Goal: Task Accomplishment & Management: Complete application form

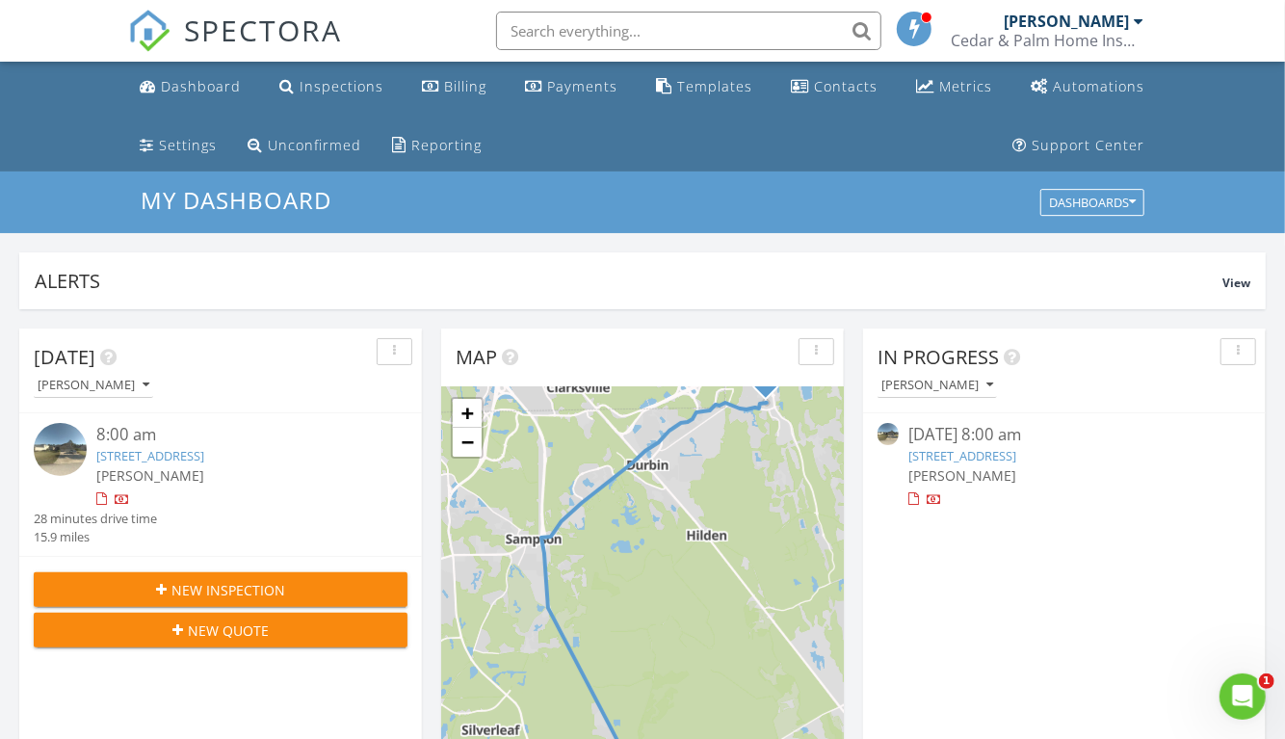
scroll to position [107, 0]
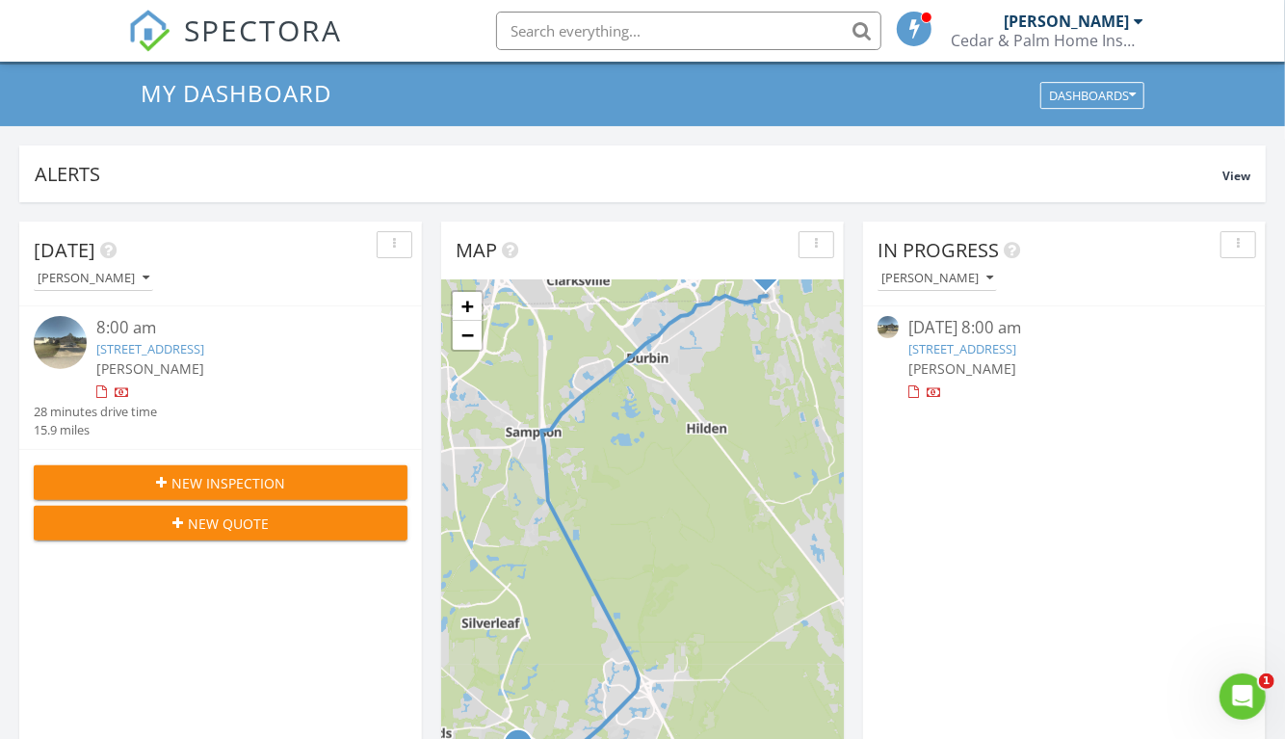
click at [158, 479] on icon "button" at bounding box center [161, 482] width 11 height 13
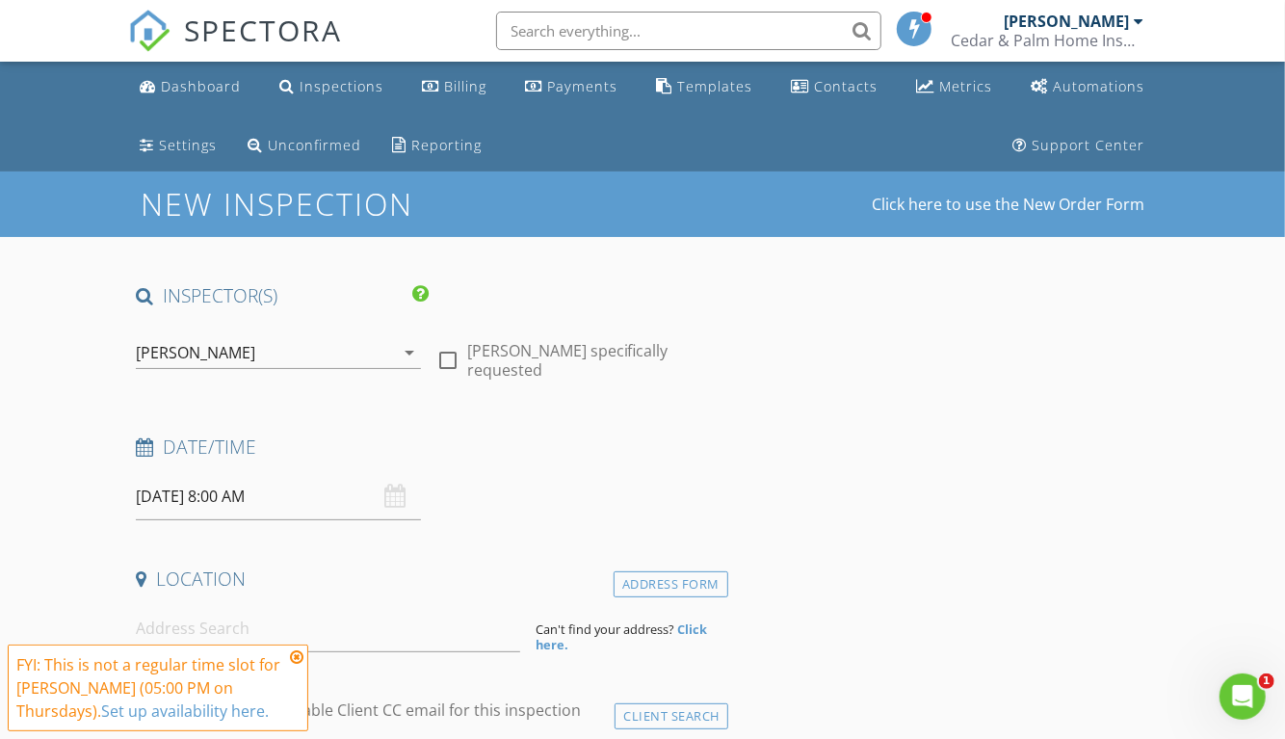
click at [209, 495] on input "08/28/2025 8:00 AM" at bounding box center [278, 496] width 284 height 47
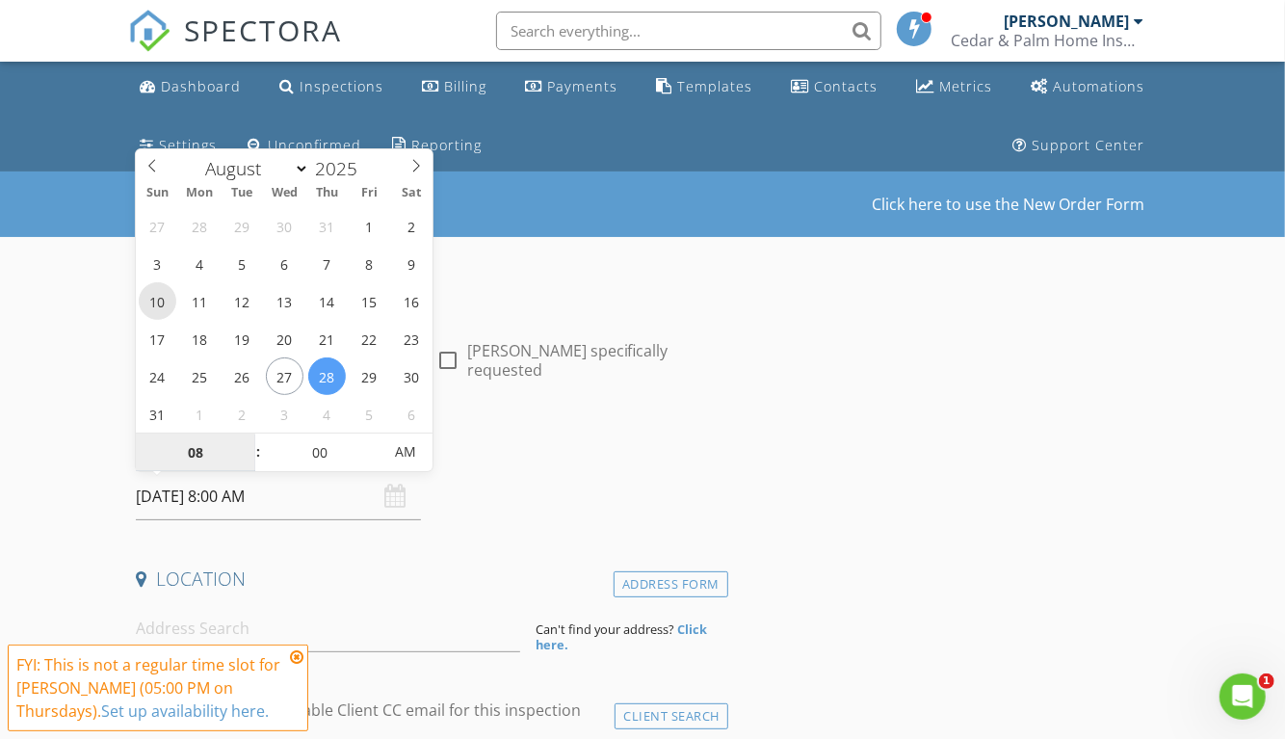
type input "08/10/2025 8:00 AM"
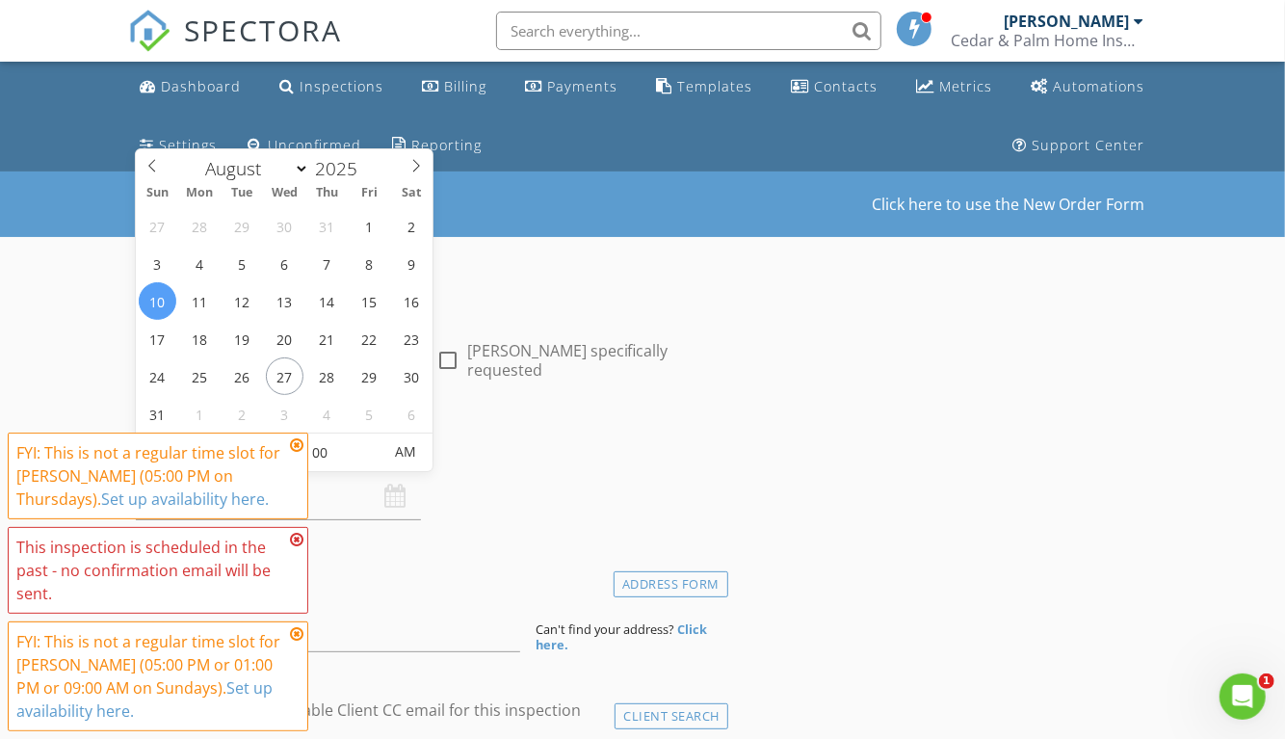
click at [295, 442] on icon at bounding box center [296, 444] width 13 height 15
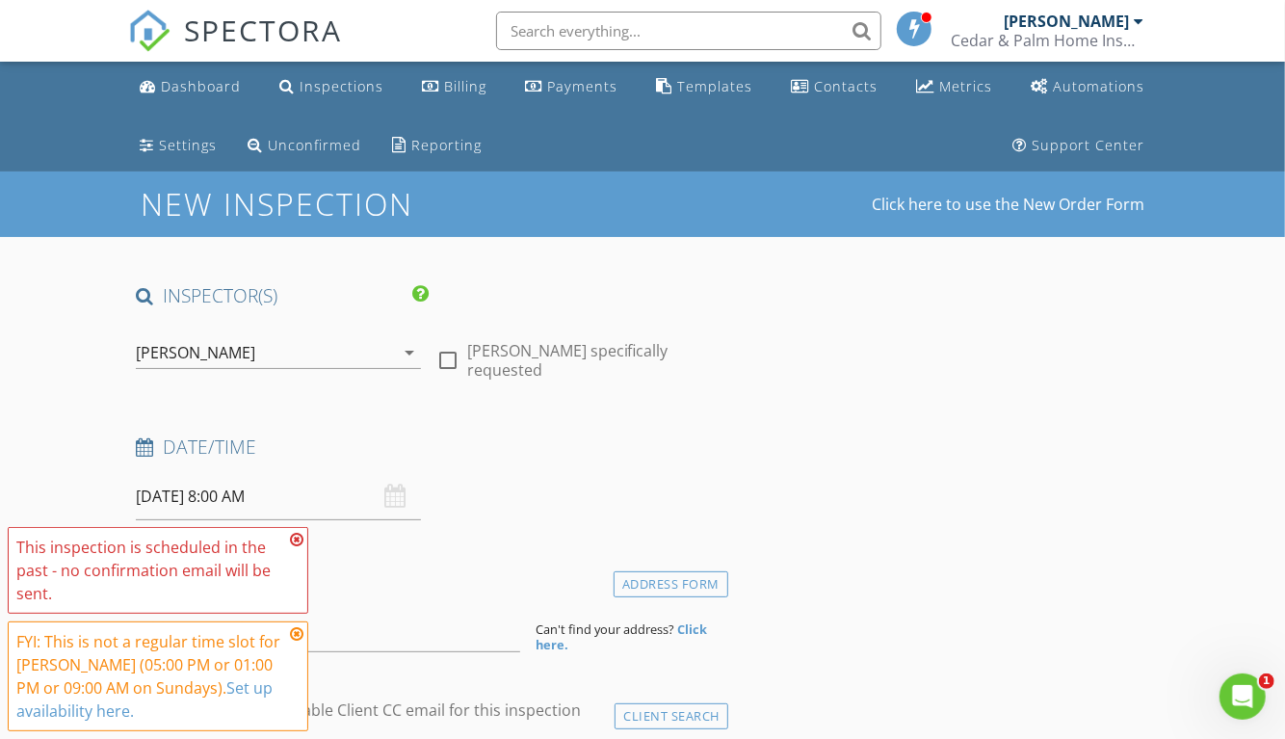
click at [293, 539] on icon at bounding box center [296, 539] width 13 height 15
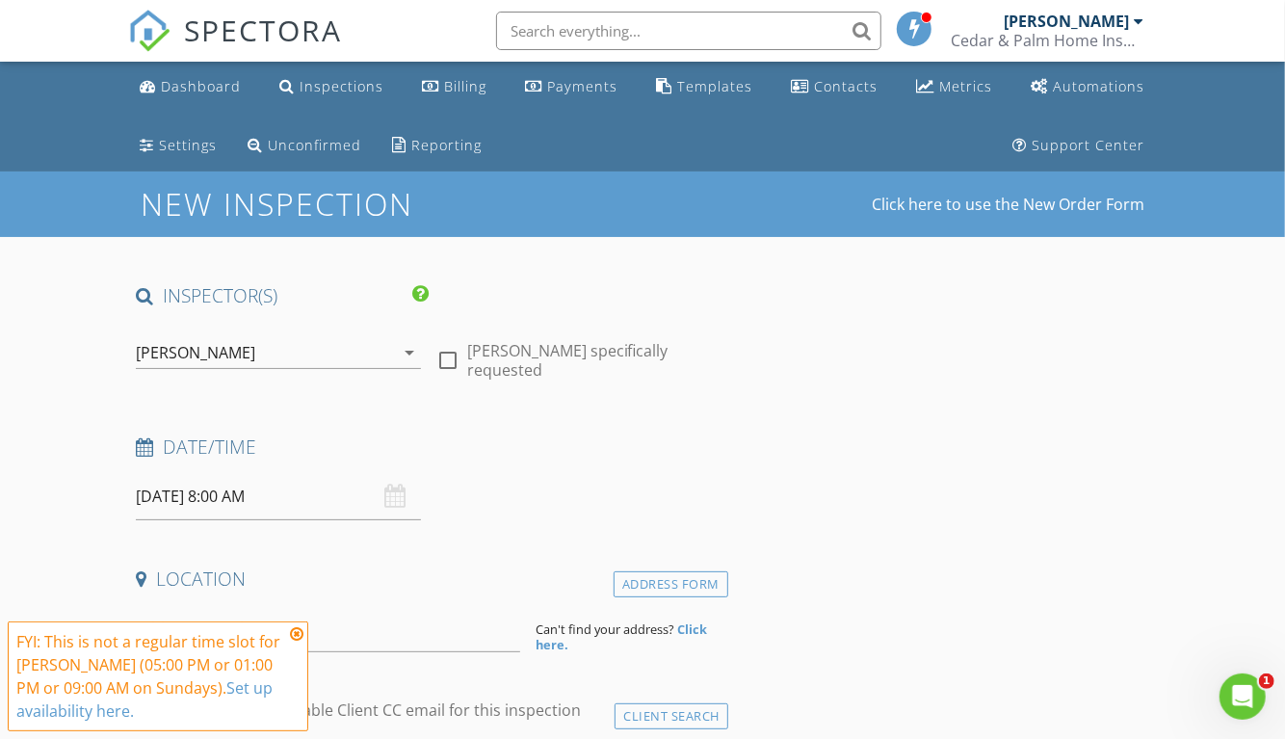
click at [296, 631] on icon at bounding box center [296, 633] width 13 height 15
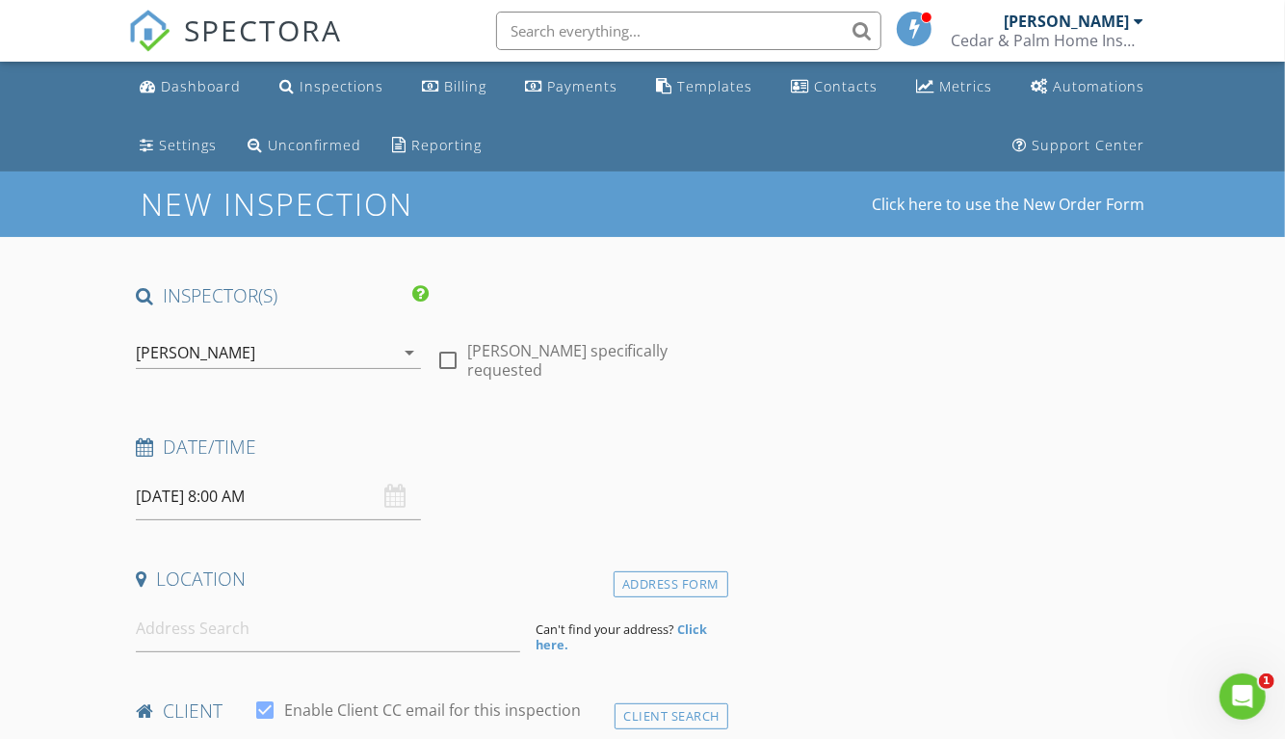
click at [390, 498] on div "08/10/2025 8:00 AM" at bounding box center [278, 496] width 284 height 47
click at [240, 495] on input "08/10/2025 8:00 AM" at bounding box center [278, 496] width 284 height 47
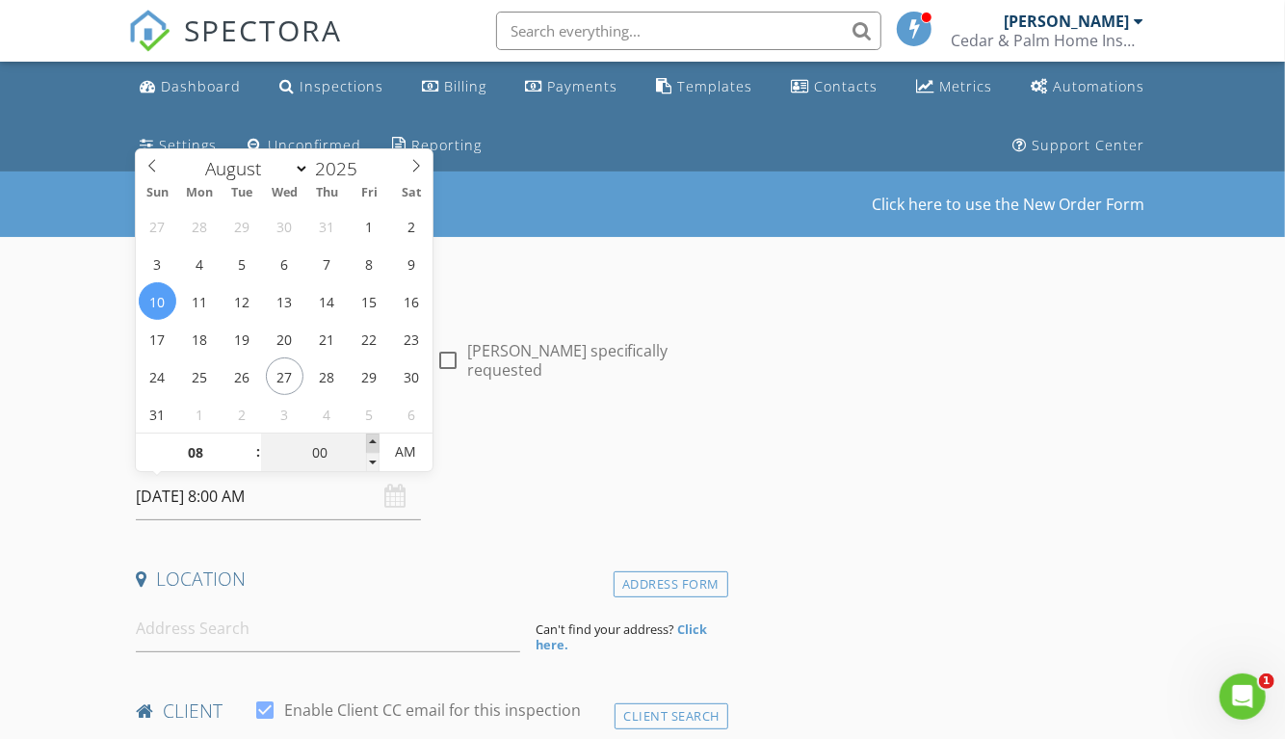
type input "05"
type input "08/10/2025 8:05 AM"
click at [370, 440] on span at bounding box center [372, 442] width 13 height 19
type input "10"
type input "08/10/2025 8:10 AM"
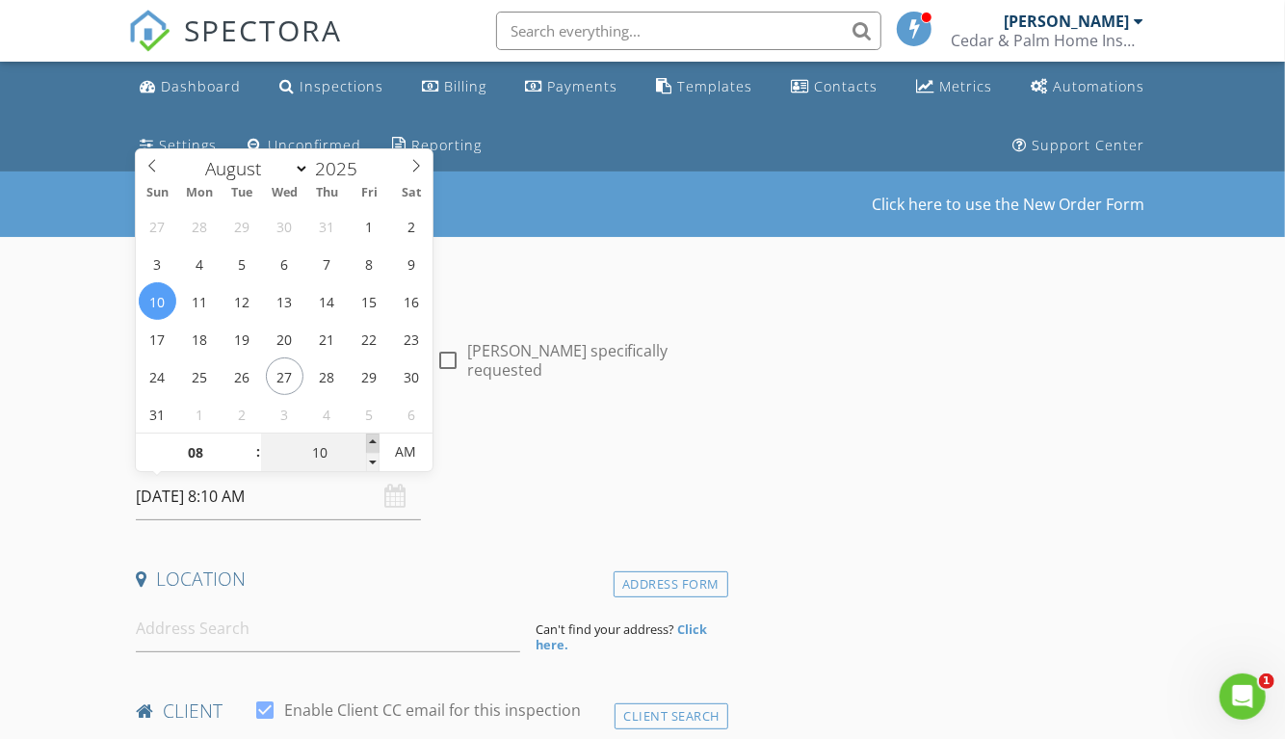
click at [370, 440] on span at bounding box center [372, 442] width 13 height 19
type input "15"
type input "08/10/2025 8:15 AM"
click at [370, 440] on span at bounding box center [372, 442] width 13 height 19
type input "20"
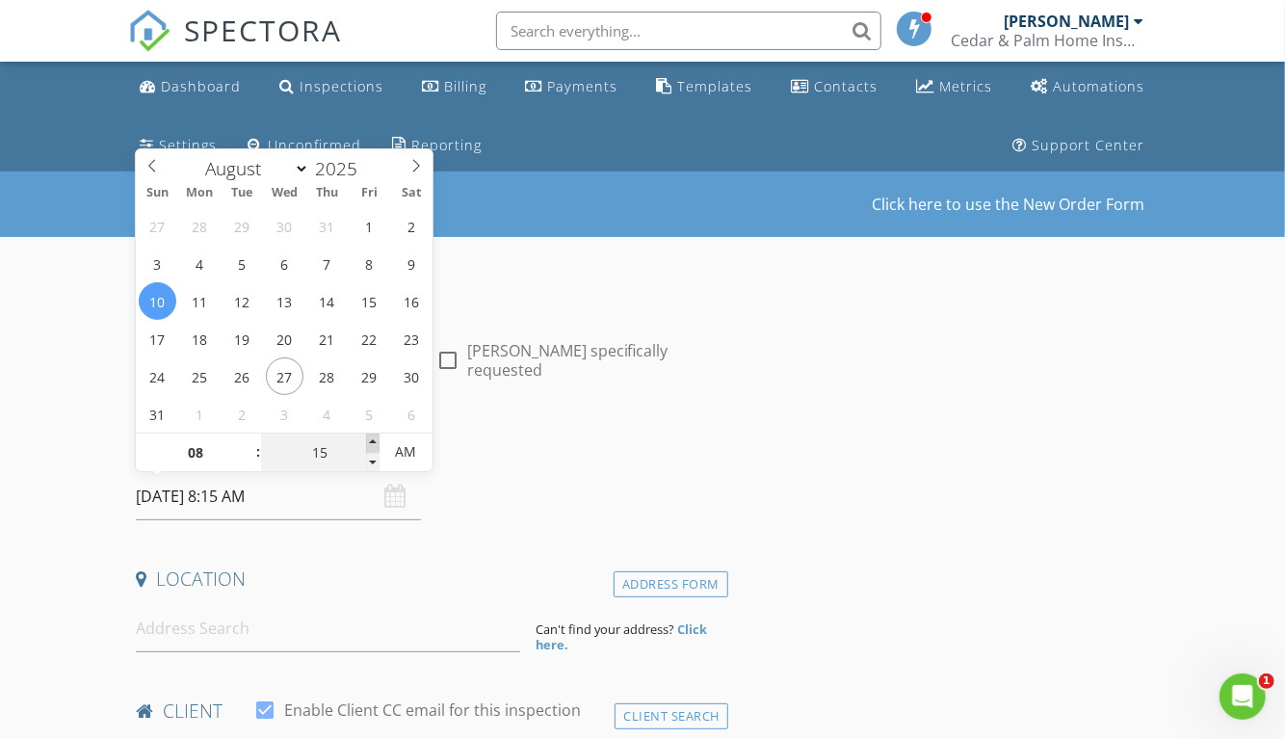
type input "08/10/2025 8:20 AM"
click at [370, 440] on span at bounding box center [372, 442] width 13 height 19
type input "25"
type input "08/10/2025 8:25 AM"
click at [370, 440] on span at bounding box center [372, 442] width 13 height 19
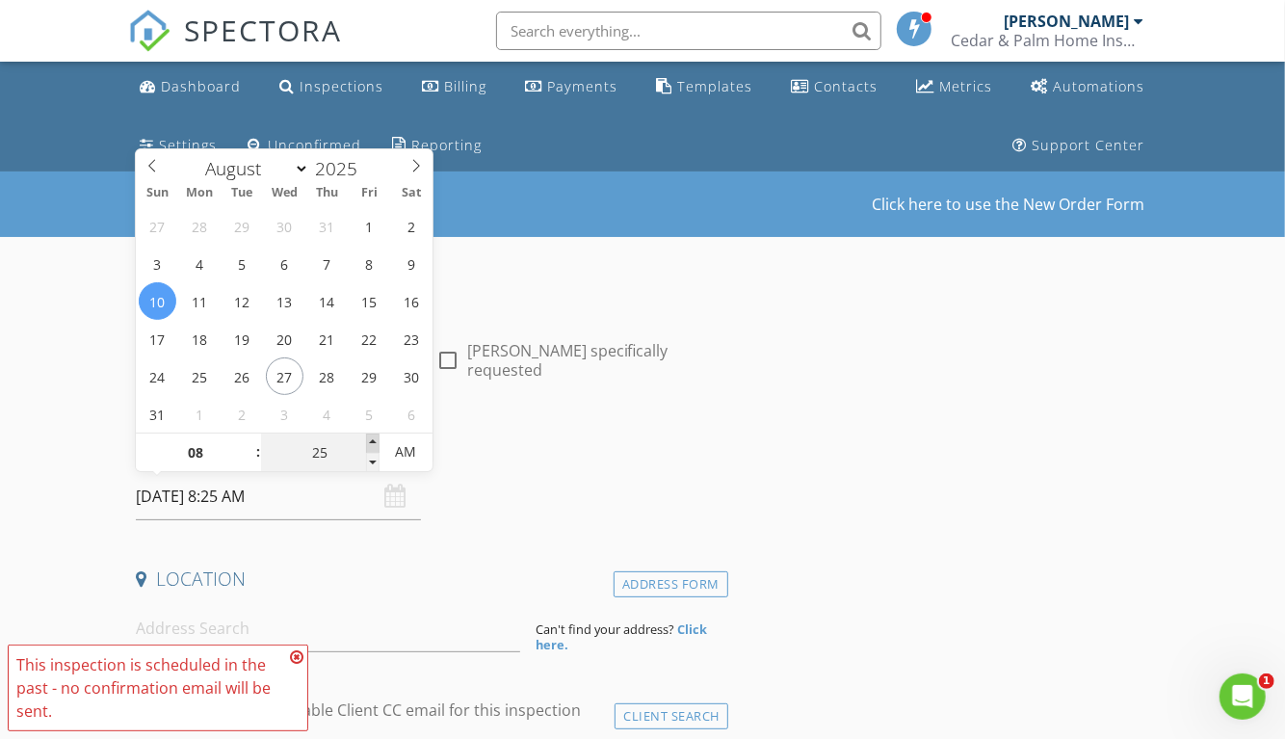
type input "30"
type input "08/10/2025 8:30 AM"
click at [372, 438] on span at bounding box center [372, 442] width 13 height 19
click at [223, 454] on input "08" at bounding box center [195, 452] width 118 height 39
type input "09"
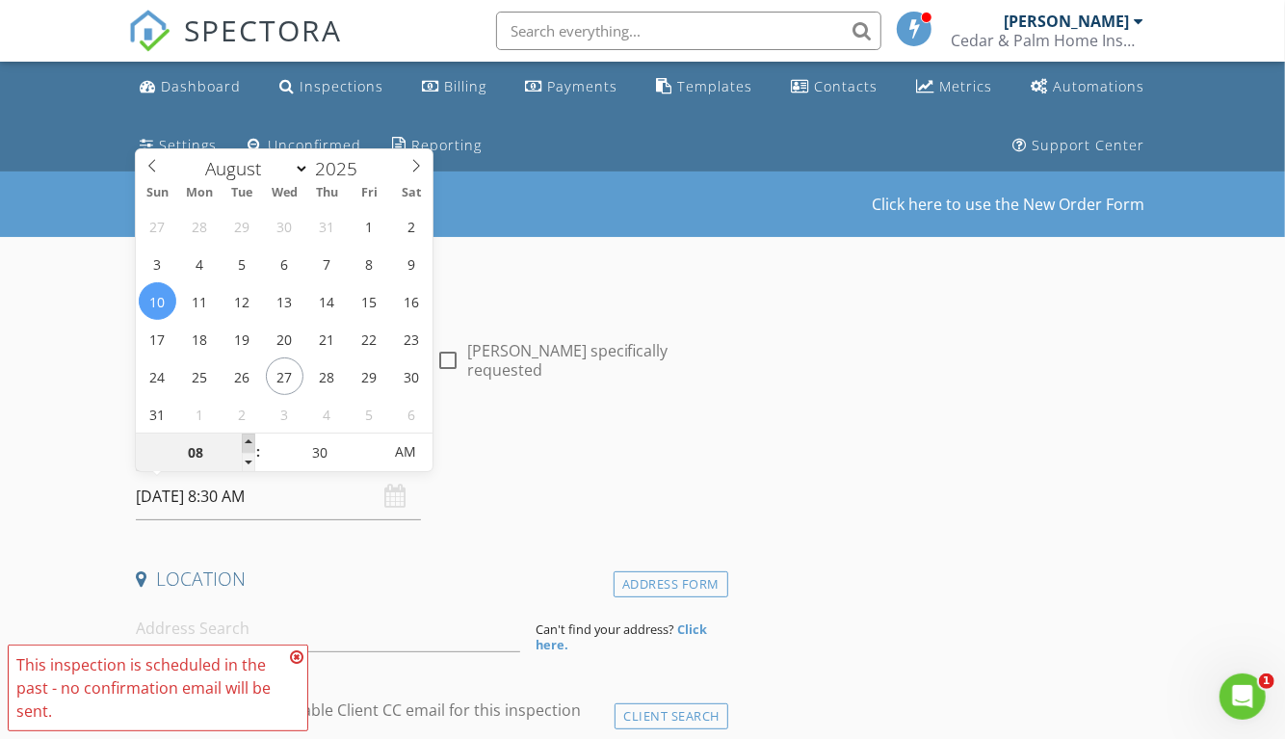
type input "08/10/2025 9:30 AM"
click at [246, 443] on span at bounding box center [248, 442] width 13 height 19
type input "10"
type input "08/10/2025 10:30 AM"
click at [246, 443] on span at bounding box center [248, 442] width 13 height 19
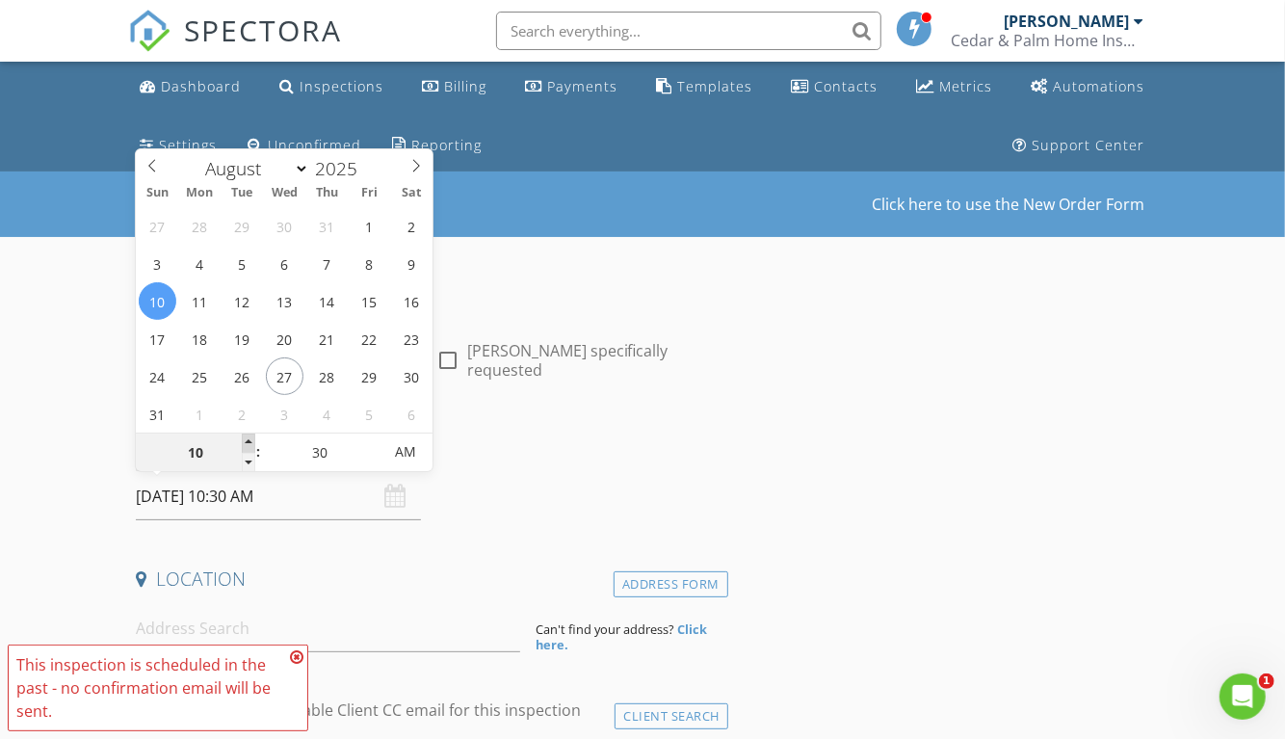
type input "11"
type input "08/10/2025 11:30 AM"
click at [246, 443] on span at bounding box center [248, 442] width 13 height 19
type input "12"
type input "08/10/2025 12:30 PM"
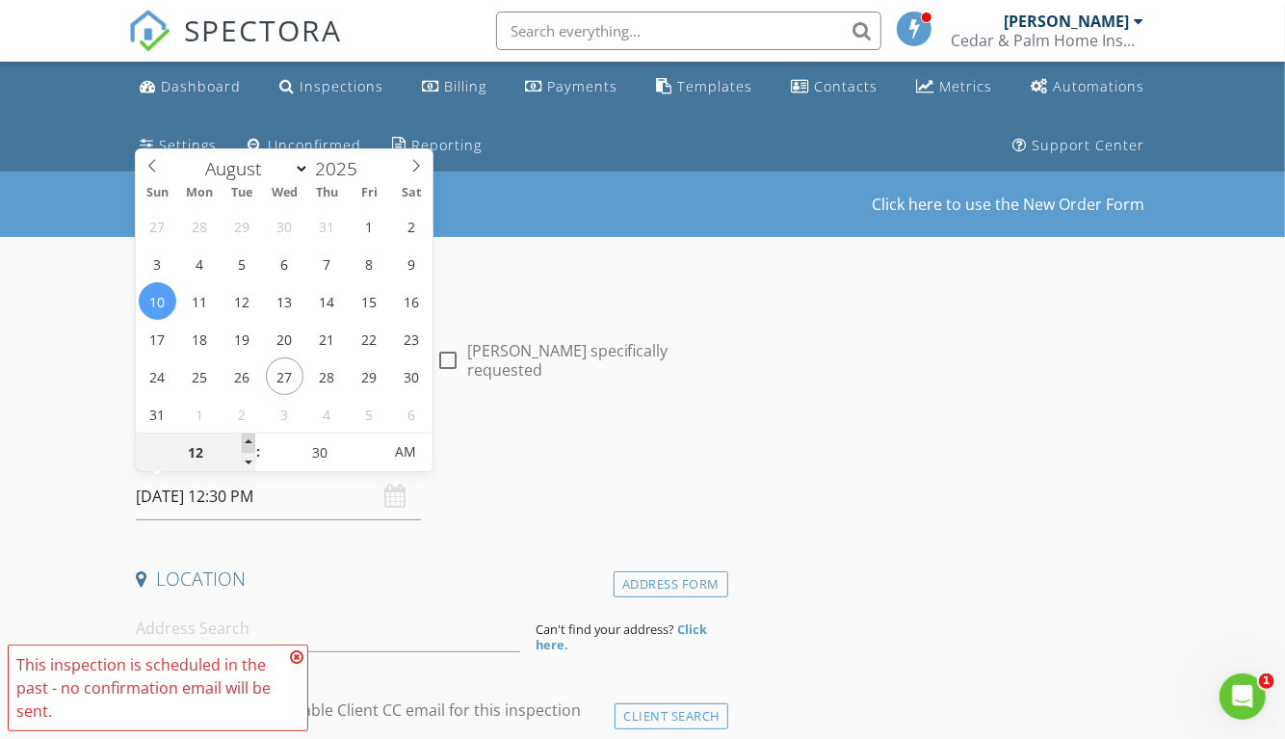
click at [246, 443] on span at bounding box center [248, 442] width 13 height 19
type input "01"
type input "[DATE] 1:30 PM"
click at [246, 443] on span at bounding box center [248, 442] width 13 height 19
click at [296, 650] on icon at bounding box center [296, 656] width 13 height 15
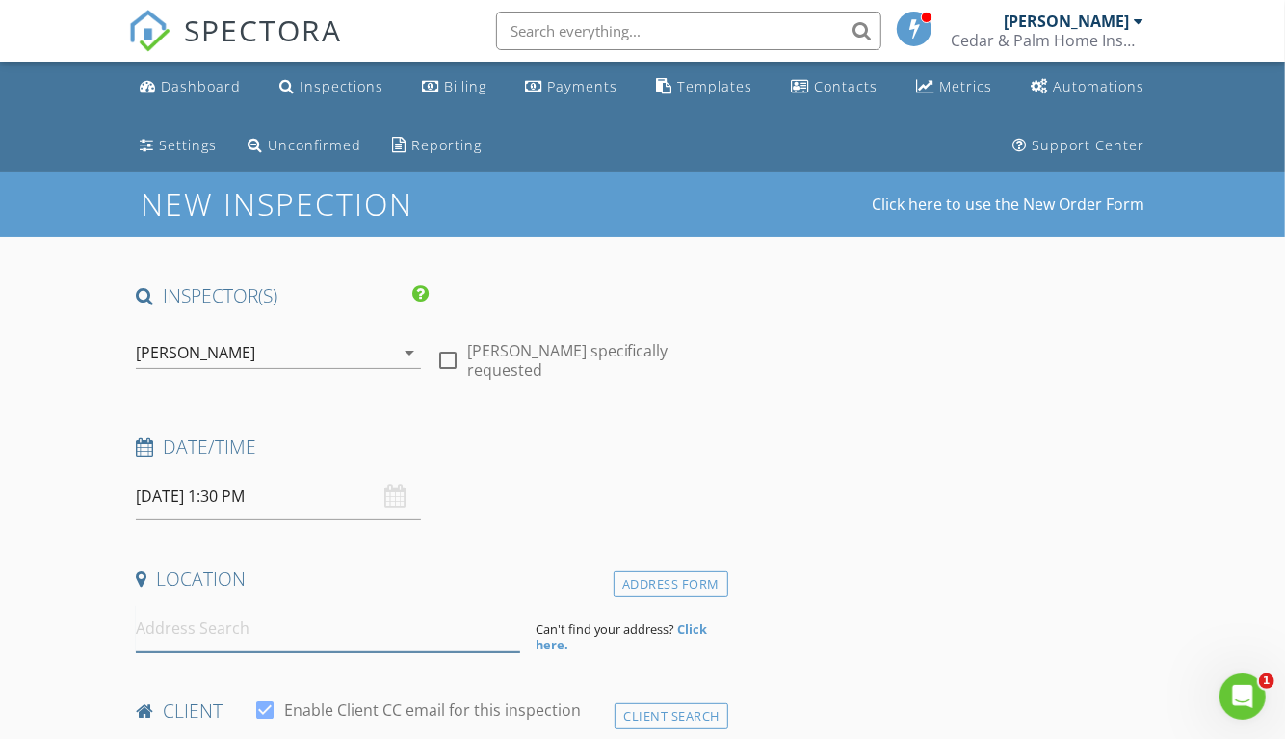
click at [250, 637] on input at bounding box center [328, 628] width 384 height 47
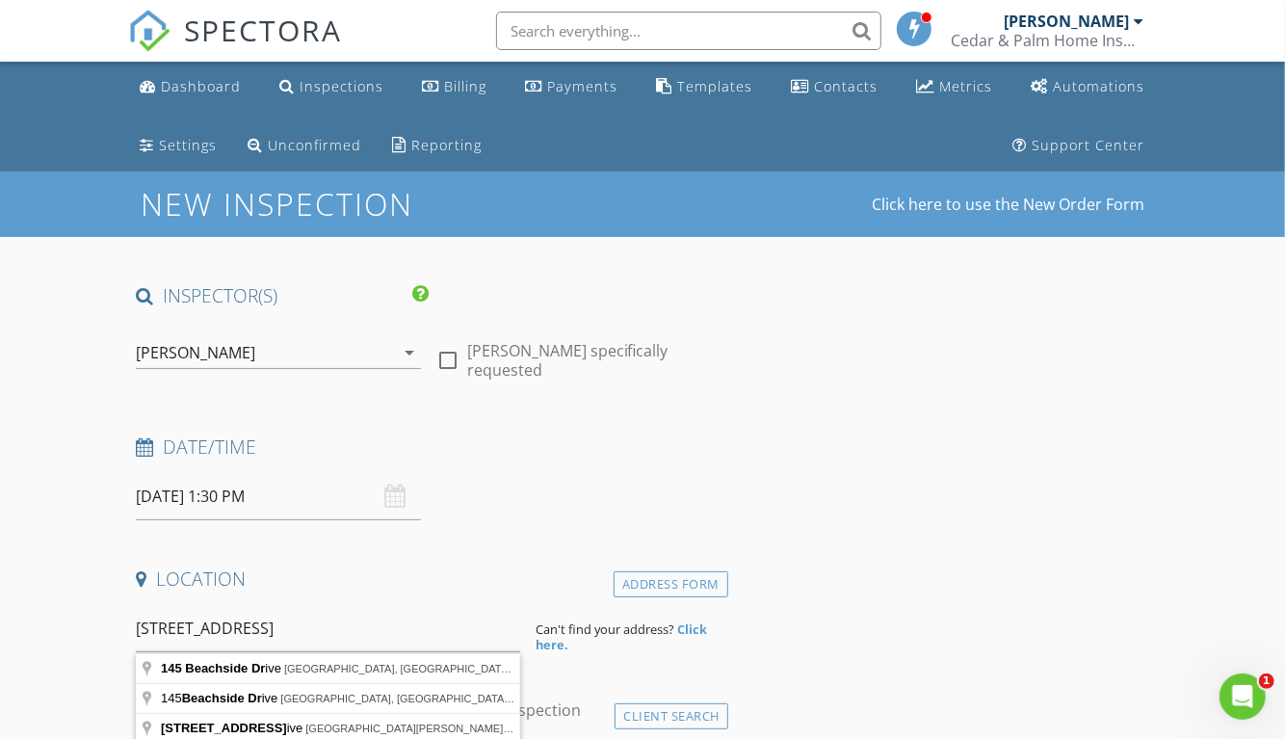
type input "145 Beachside Drive, Ponte Vedra Beach, FL, USA"
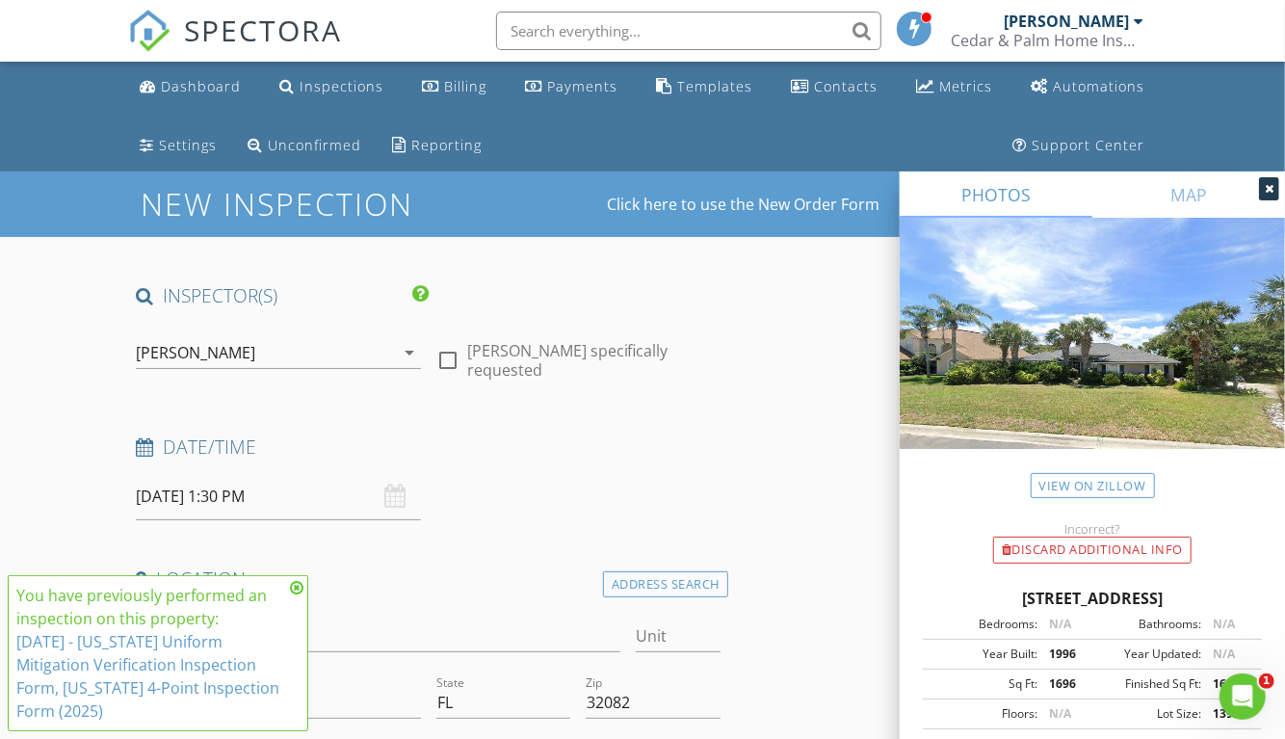
click at [296, 584] on icon at bounding box center [296, 587] width 13 height 15
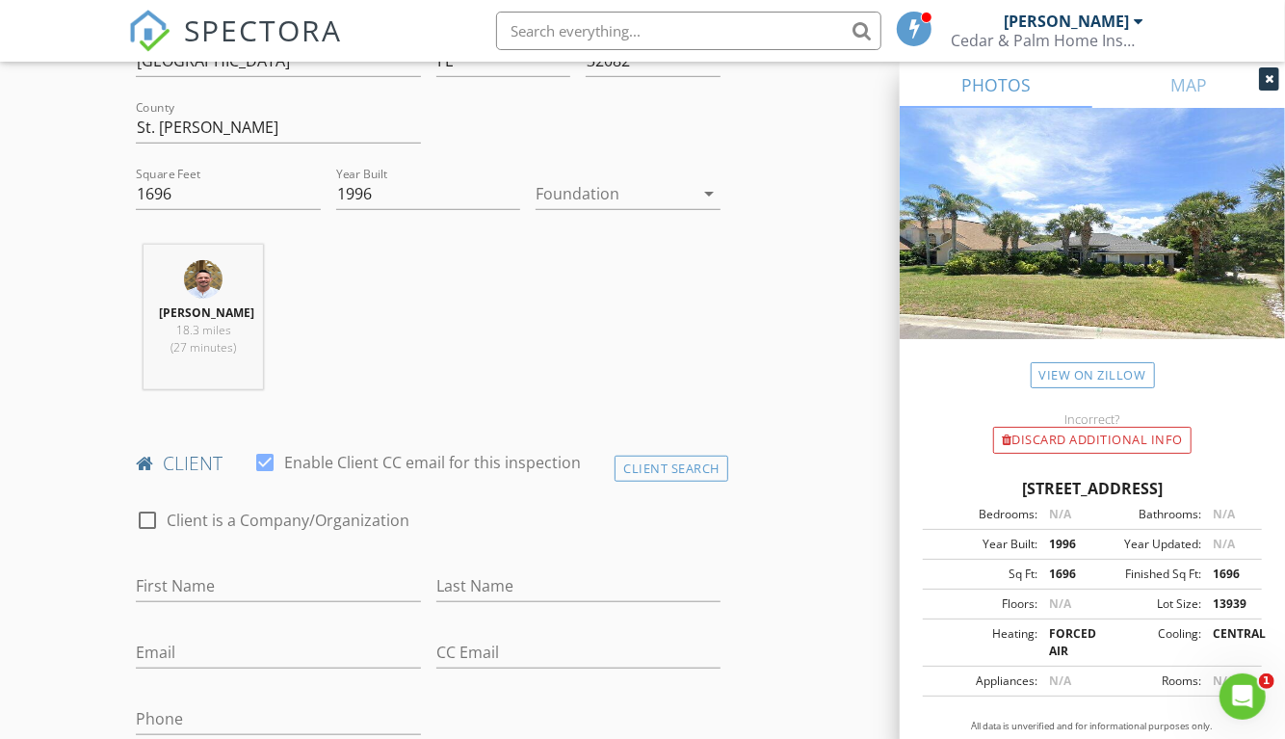
scroll to position [748, 0]
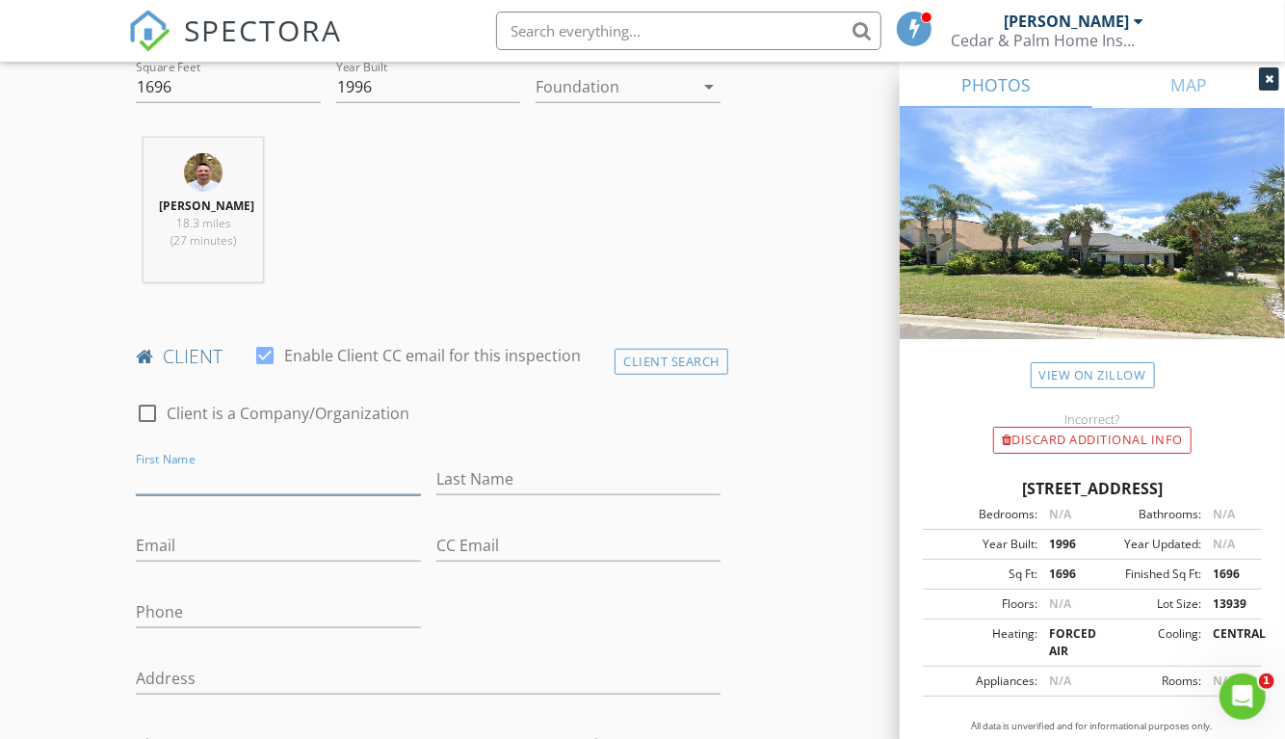
click at [230, 478] on input "First Name" at bounding box center [278, 479] width 284 height 32
type input "[PERSON_NAME]"
click at [662, 358] on div "Client Search" at bounding box center [672, 362] width 114 height 26
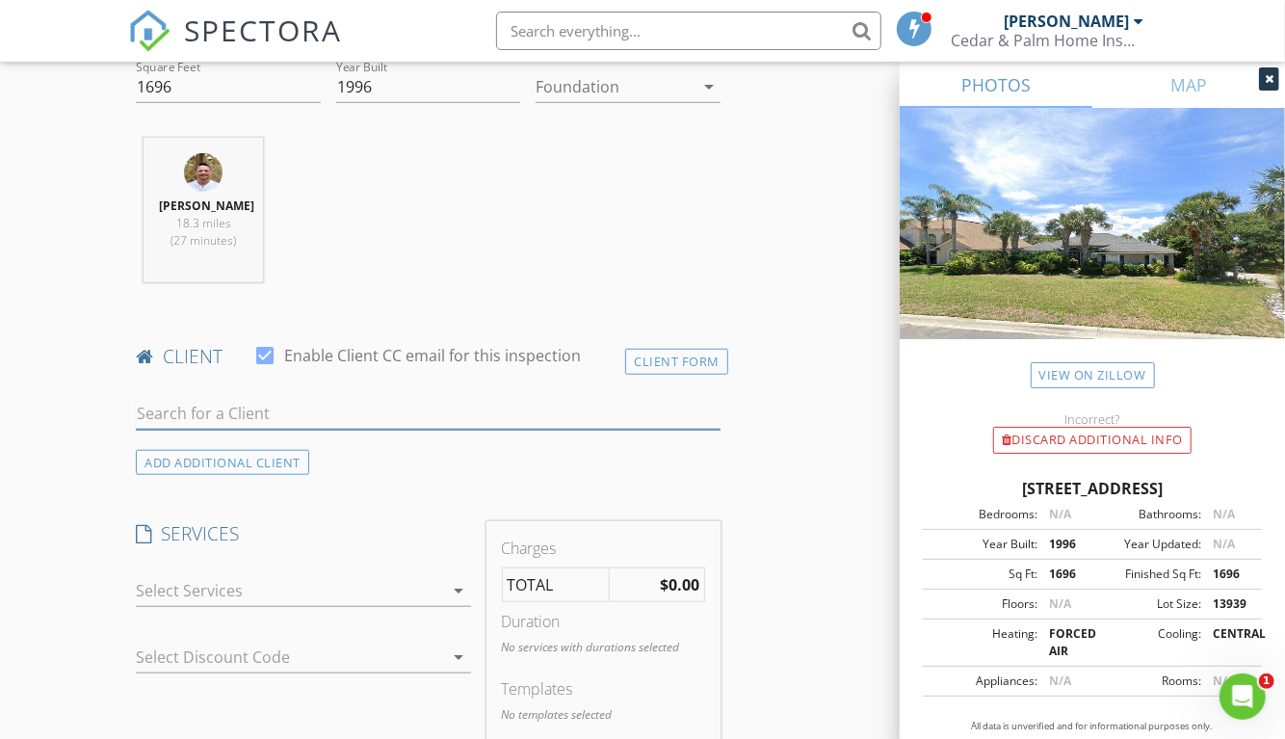
click at [247, 408] on input "text" at bounding box center [428, 414] width 585 height 32
type input "jessie"
click at [223, 450] on div "[PERSON_NAME]" at bounding box center [334, 448] width 287 height 23
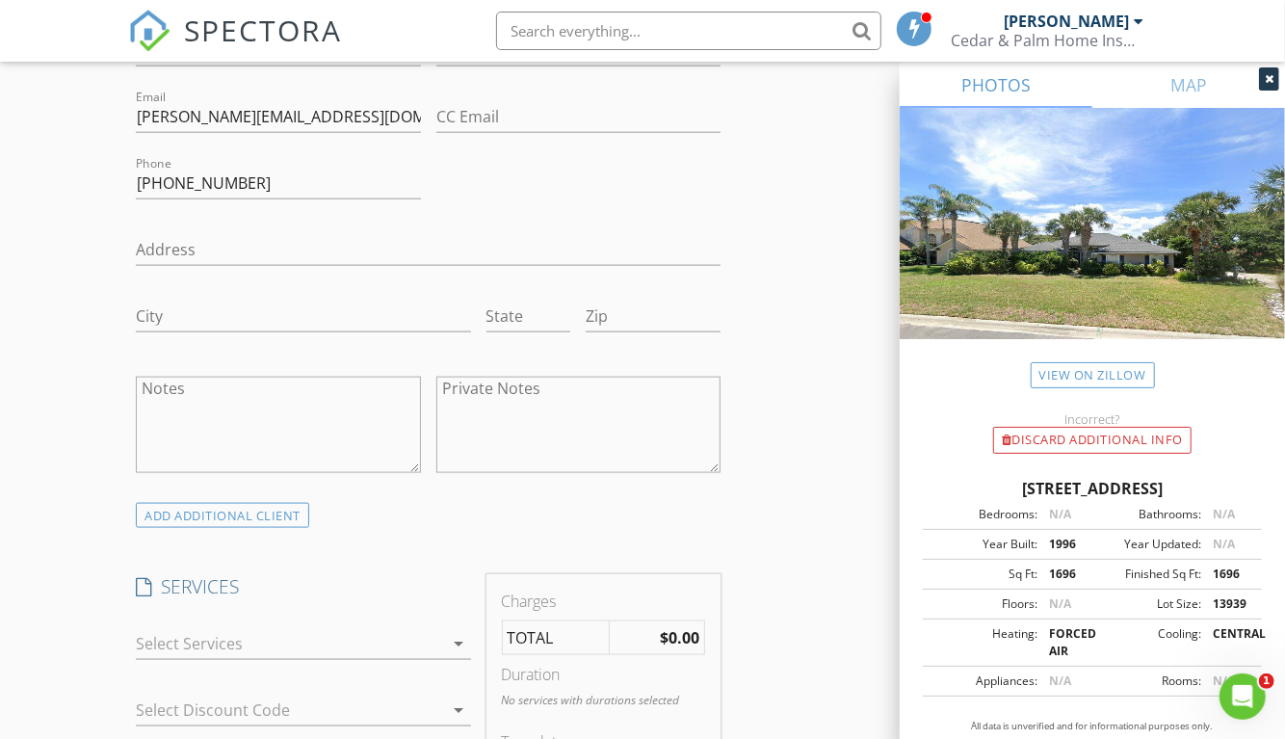
scroll to position [1391, 0]
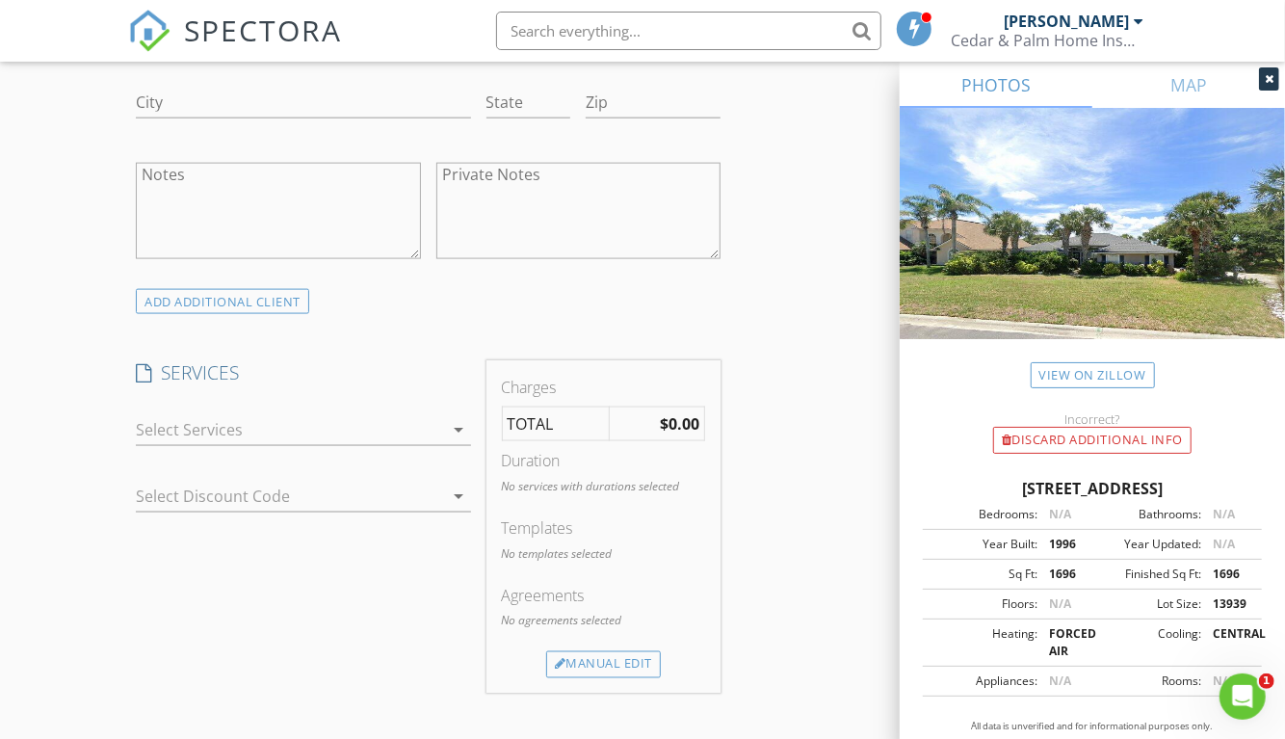
click at [295, 428] on div at bounding box center [289, 429] width 307 height 31
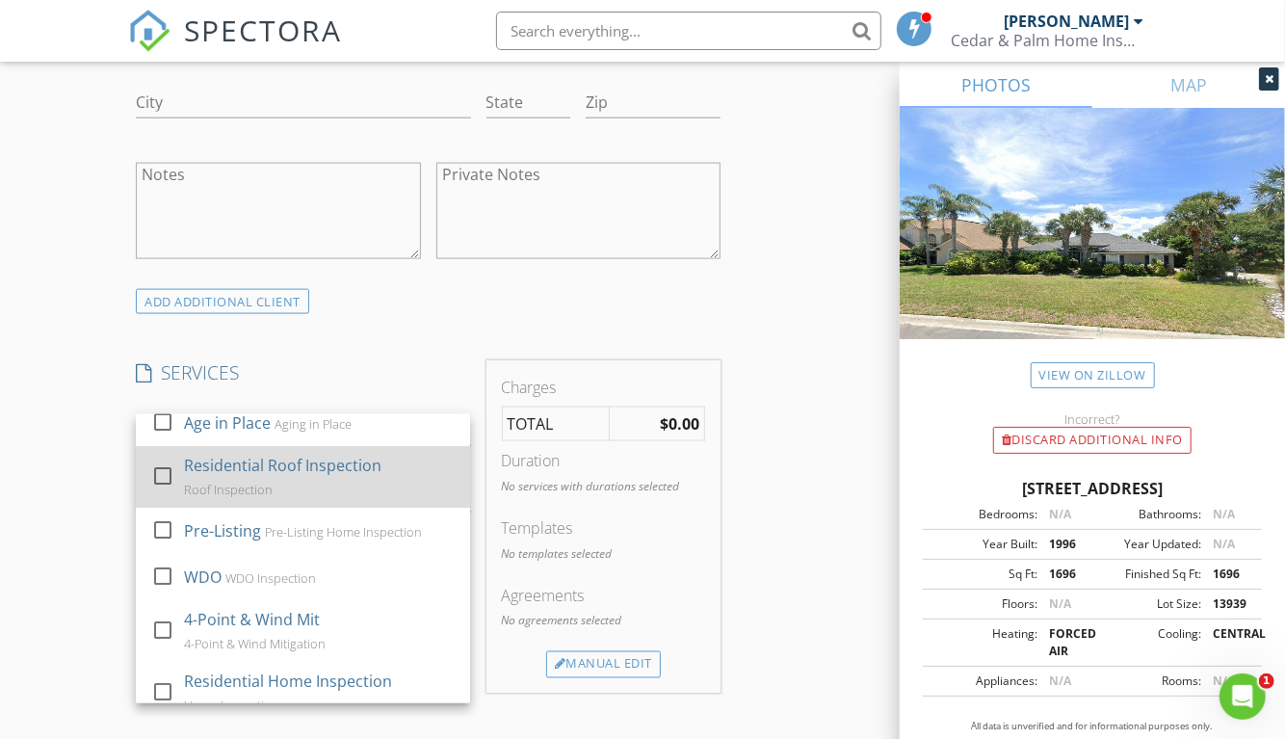
scroll to position [127, 0]
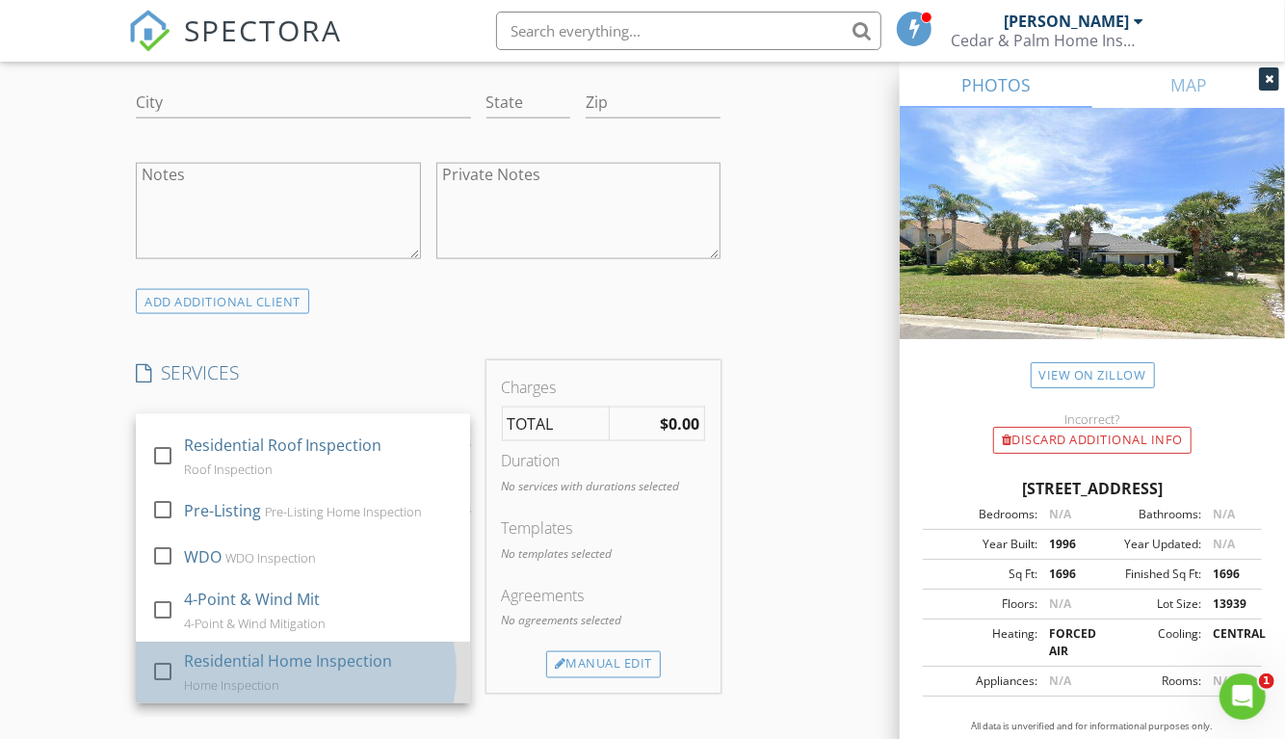
click at [304, 663] on div "Residential Home Inspection" at bounding box center [289, 660] width 208 height 23
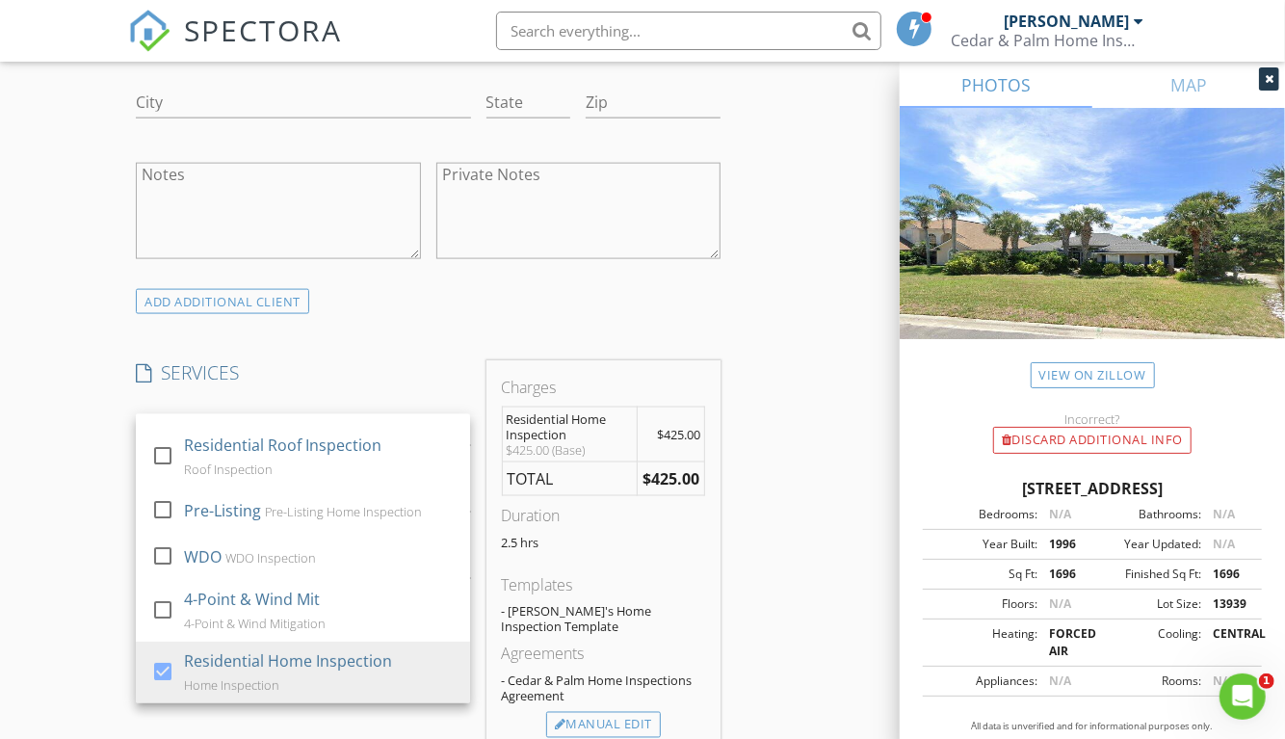
click at [365, 338] on div "INSPECTOR(S) check_box Jason Cruze PRIMARY Jason Cruze arrow_drop_down check_bo…" at bounding box center [428, 469] width 600 height 3155
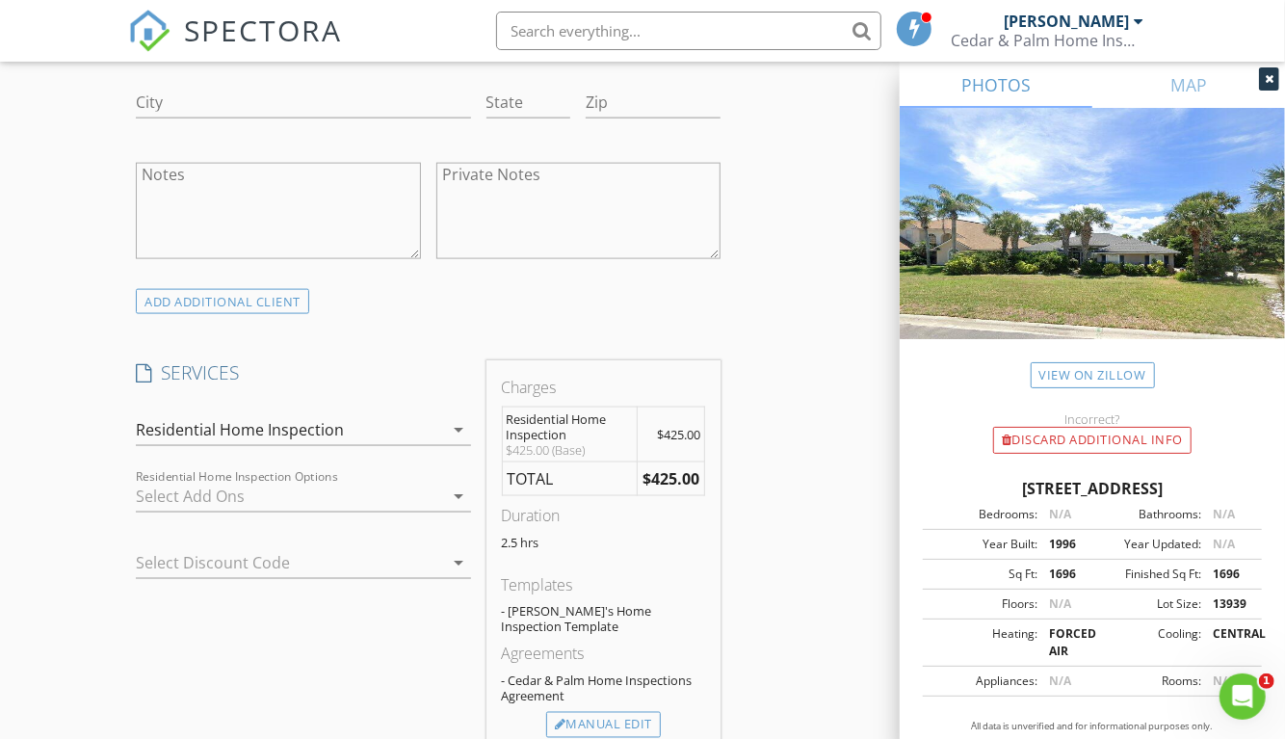
click at [230, 574] on div at bounding box center [276, 562] width 280 height 31
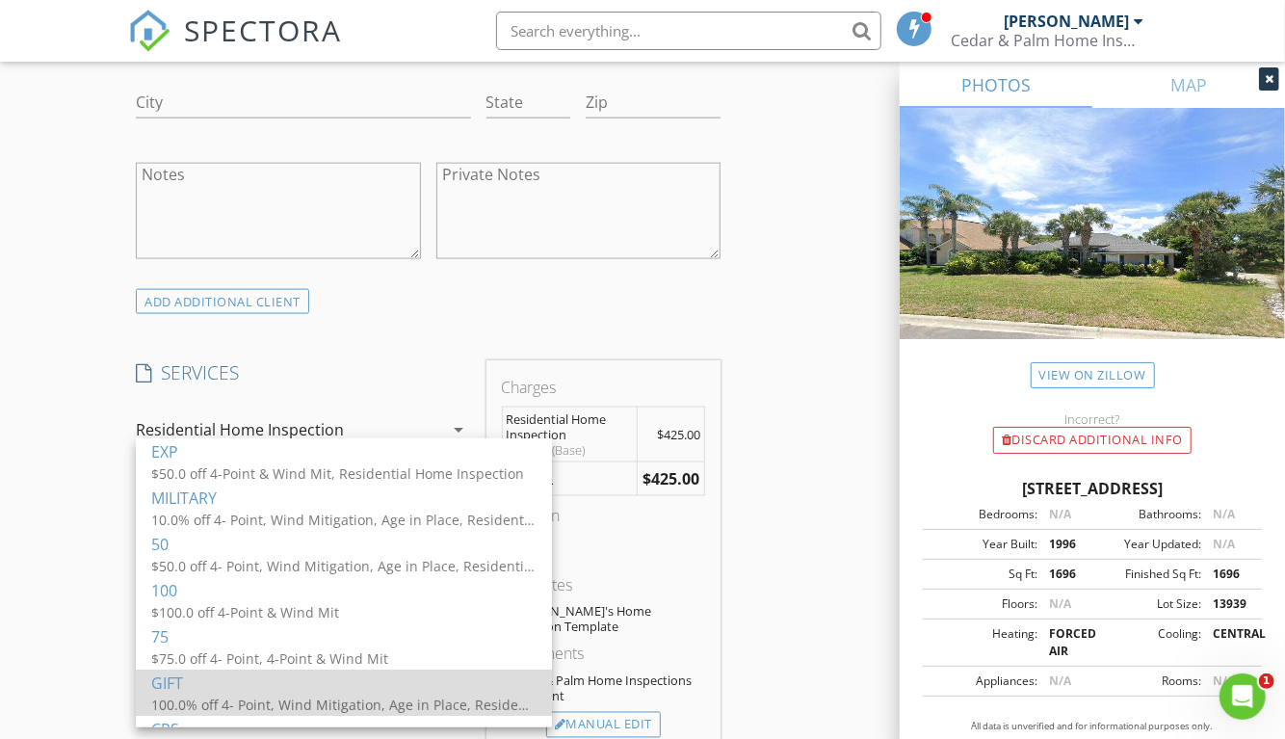
click at [231, 687] on div "GIFT" at bounding box center [343, 682] width 385 height 23
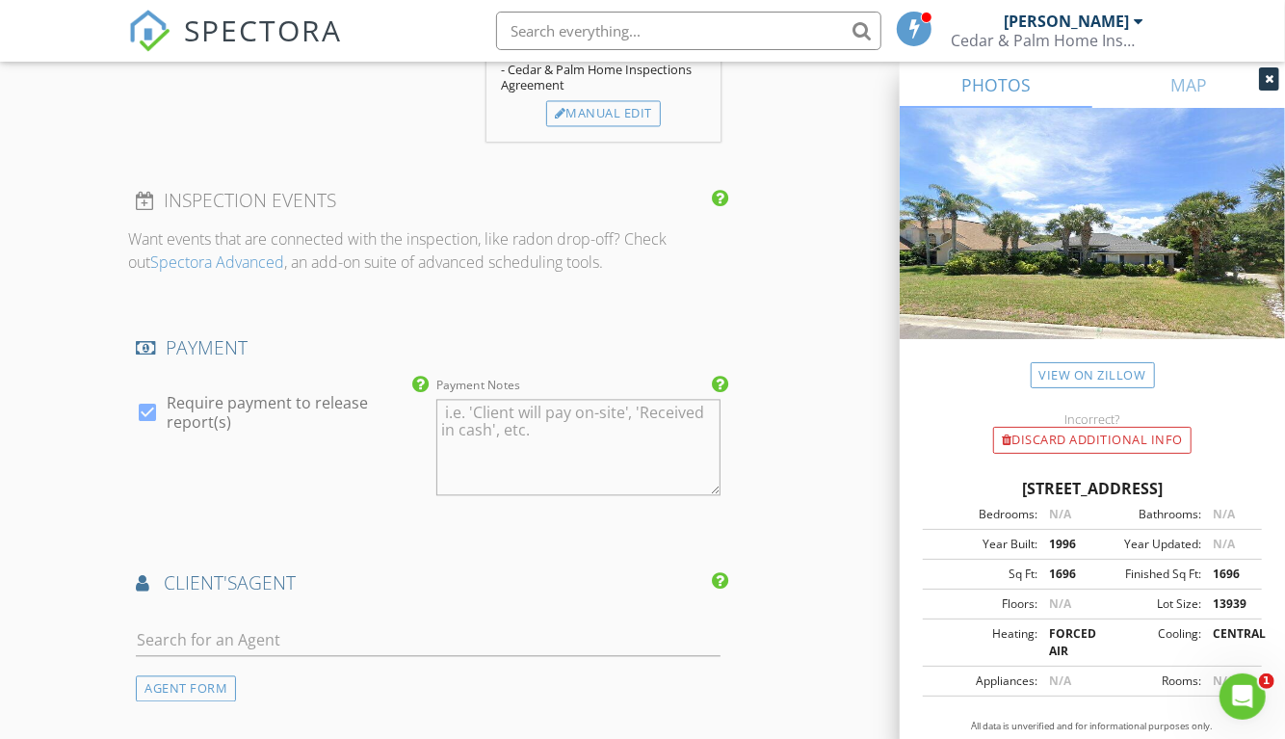
scroll to position [2247, 0]
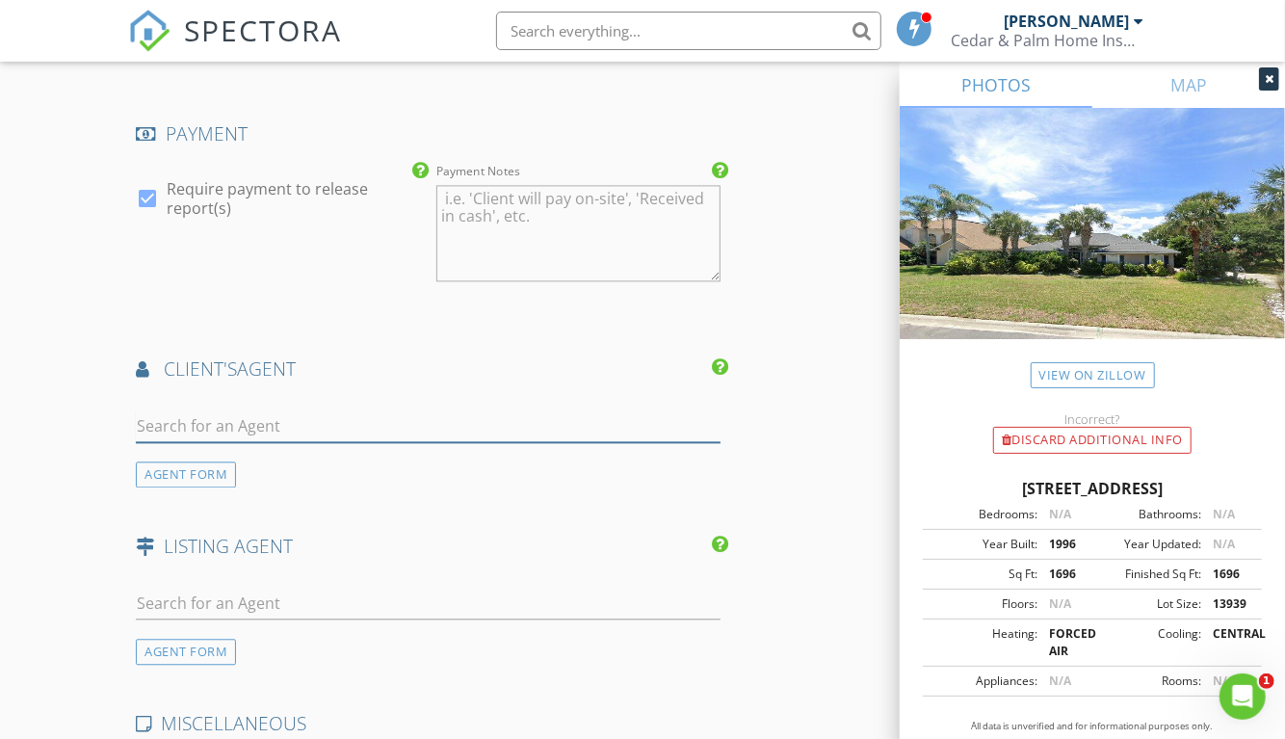
click at [307, 426] on input "text" at bounding box center [428, 426] width 585 height 32
type input "karen"
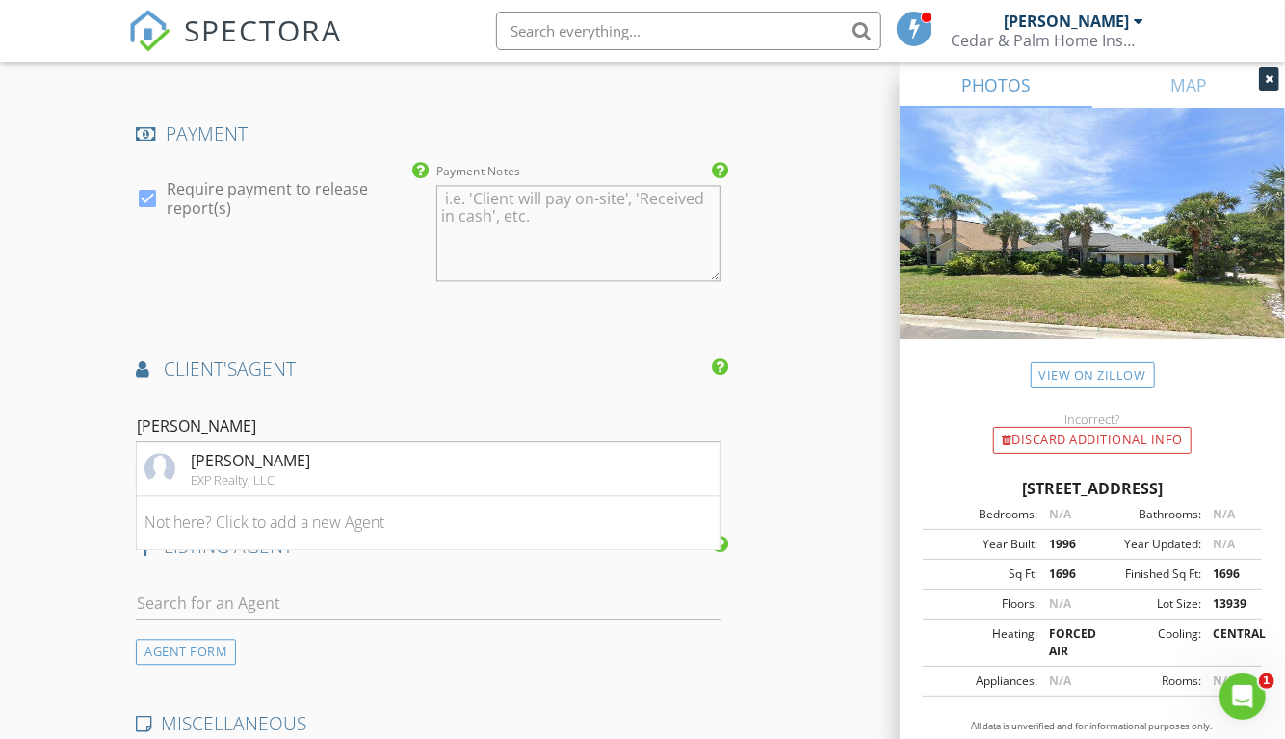
click at [309, 463] on li "Karen Giannini EXP Realty, LLC" at bounding box center [428, 469] width 583 height 54
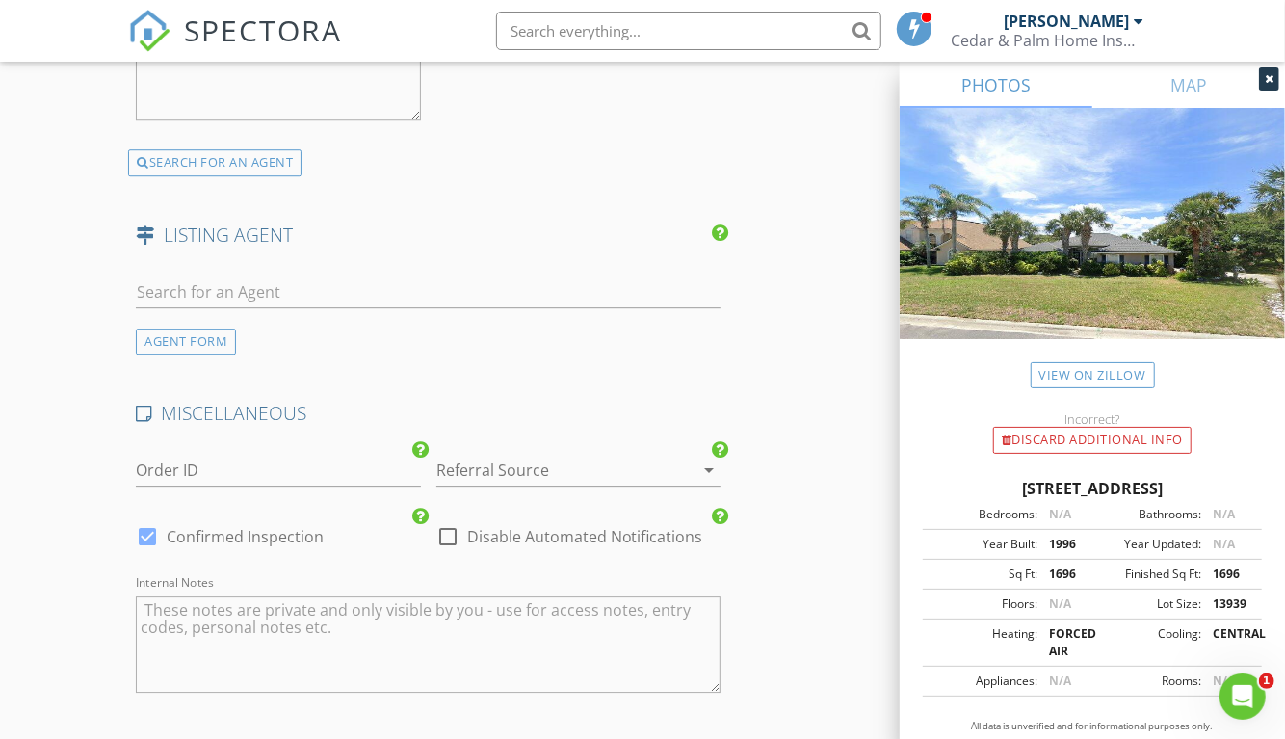
scroll to position [3104, 0]
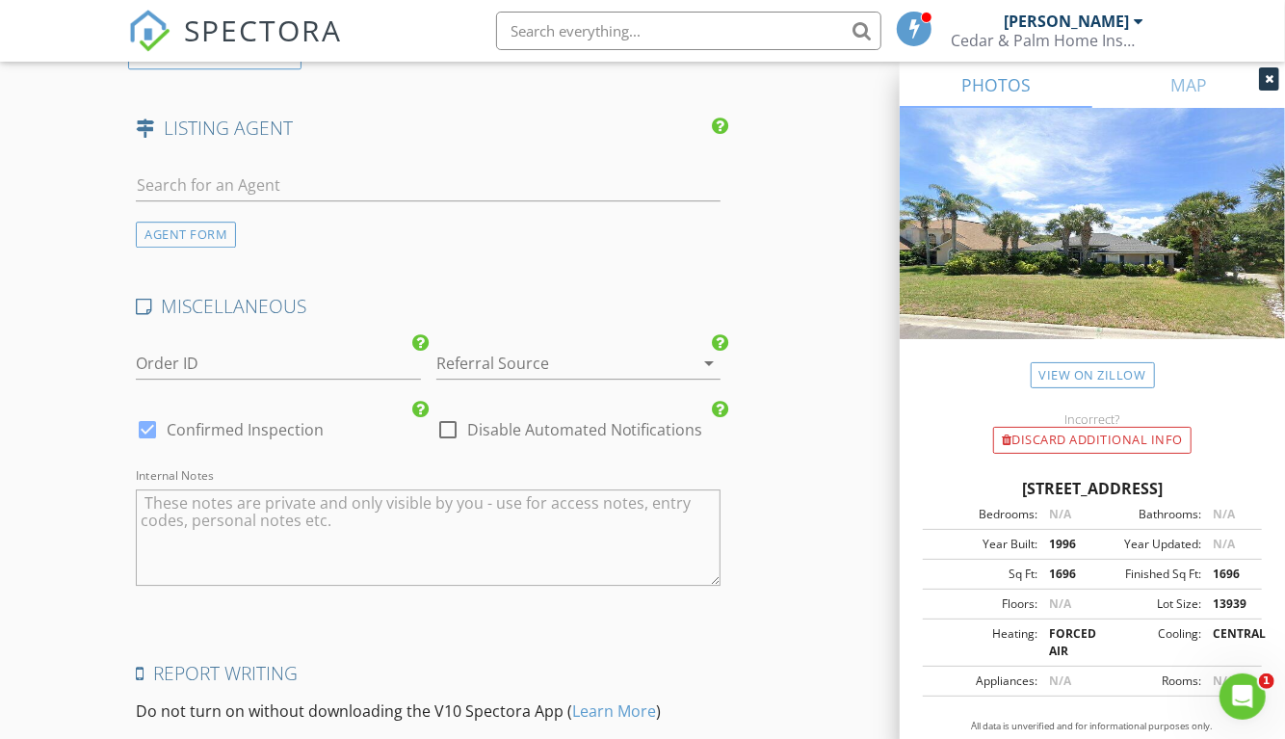
click at [493, 352] on div at bounding box center [551, 363] width 230 height 31
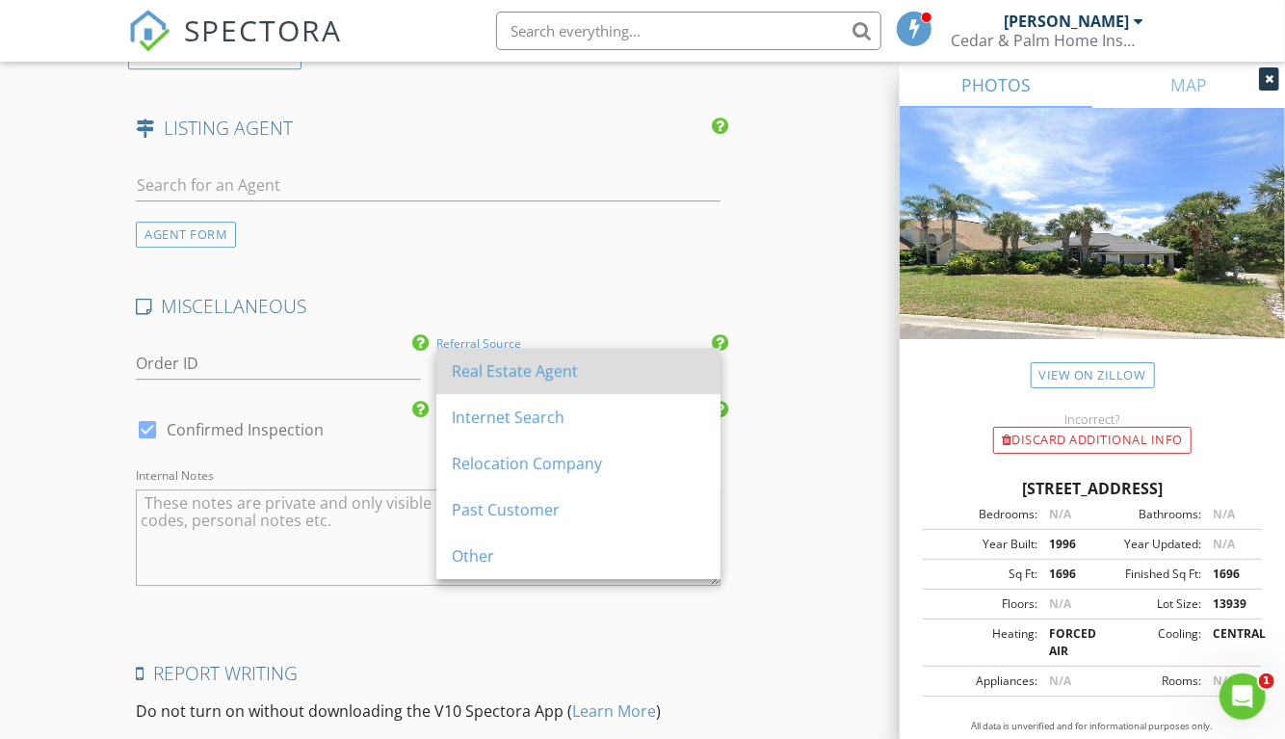
click at [475, 383] on div "Real Estate Agent" at bounding box center [578, 371] width 253 height 46
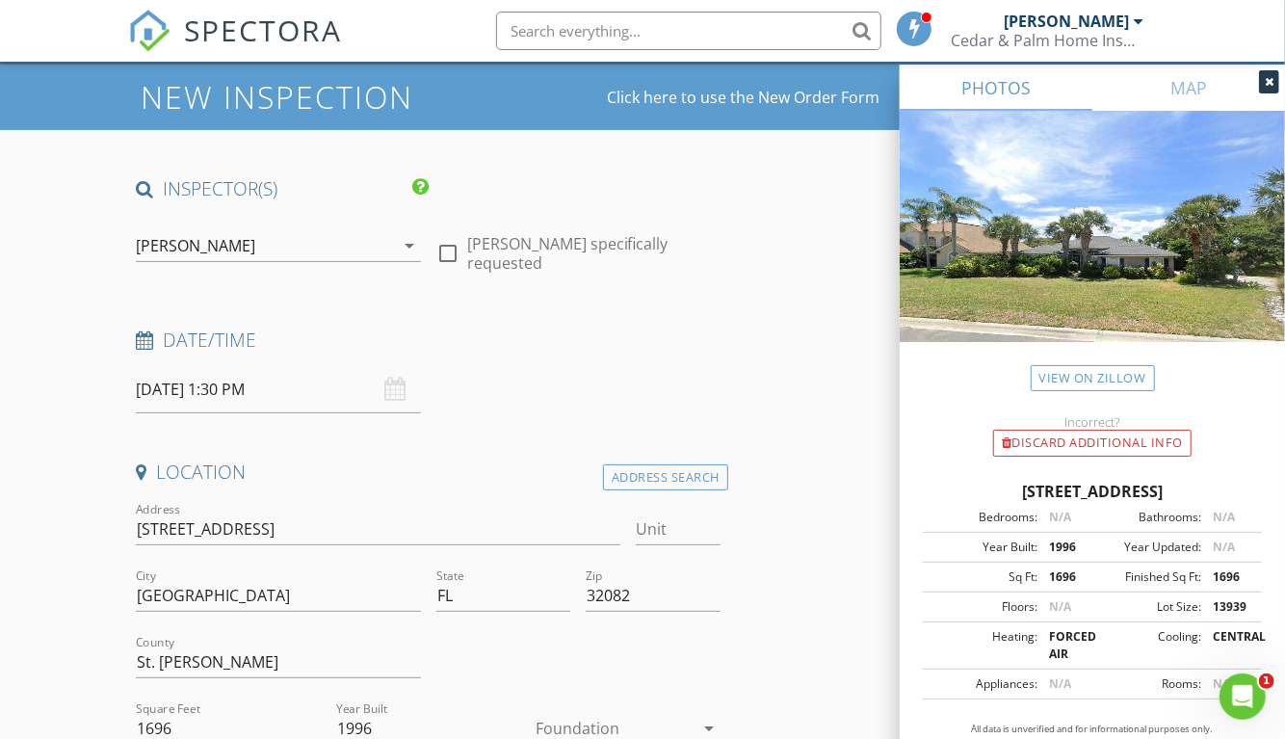
scroll to position [0, 0]
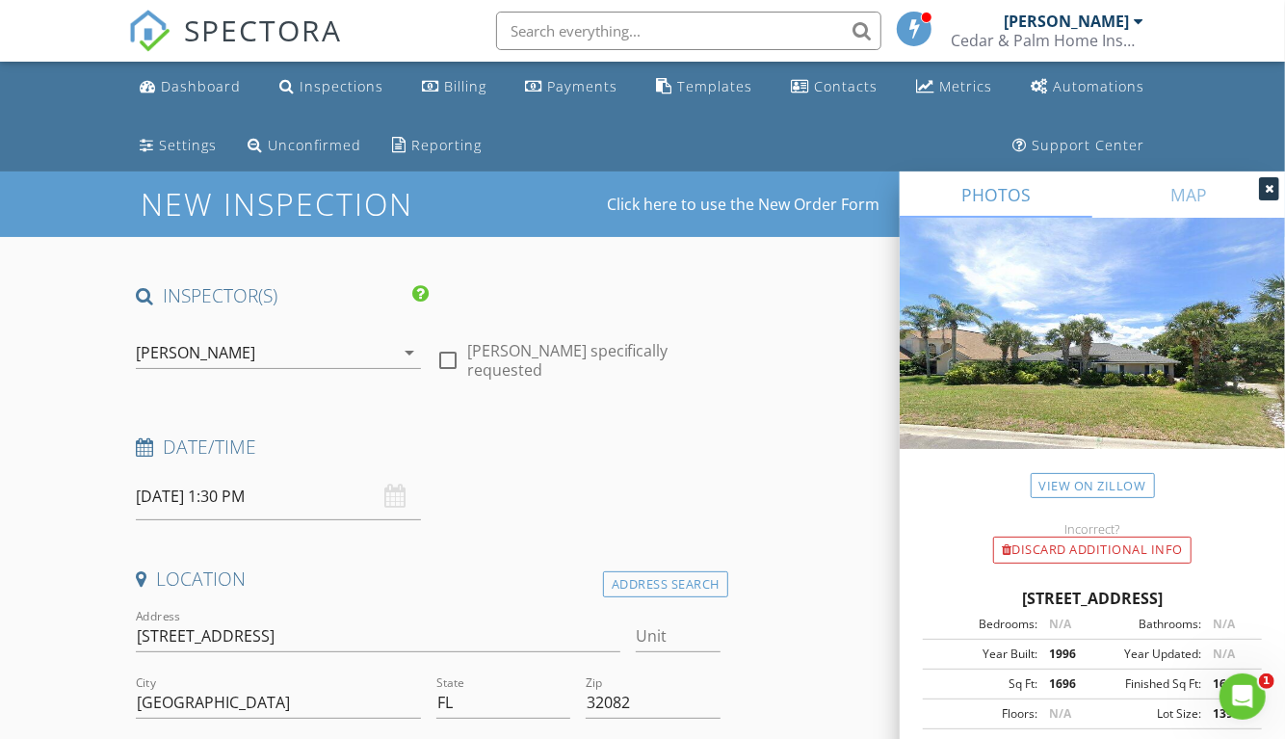
click at [451, 356] on div at bounding box center [448, 360] width 33 height 33
checkbox input "true"
click at [1265, 193] on icon at bounding box center [1269, 189] width 9 height 12
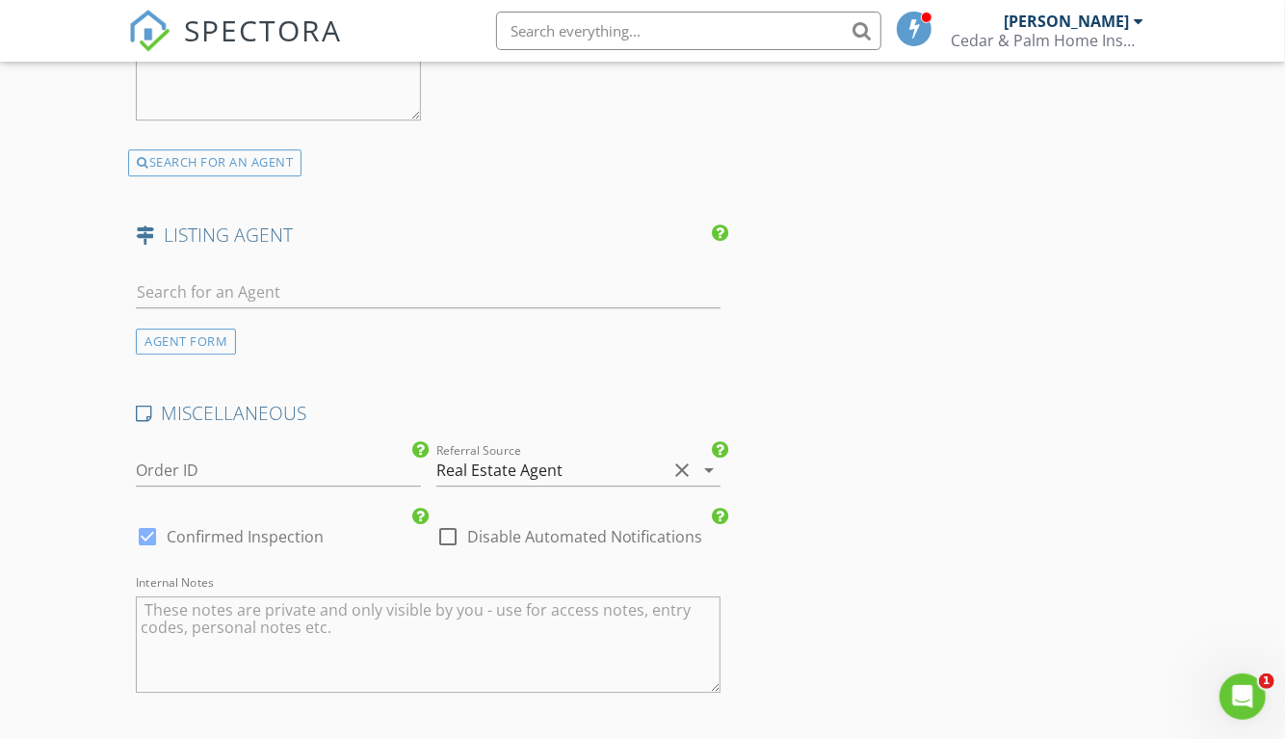
scroll to position [3104, 0]
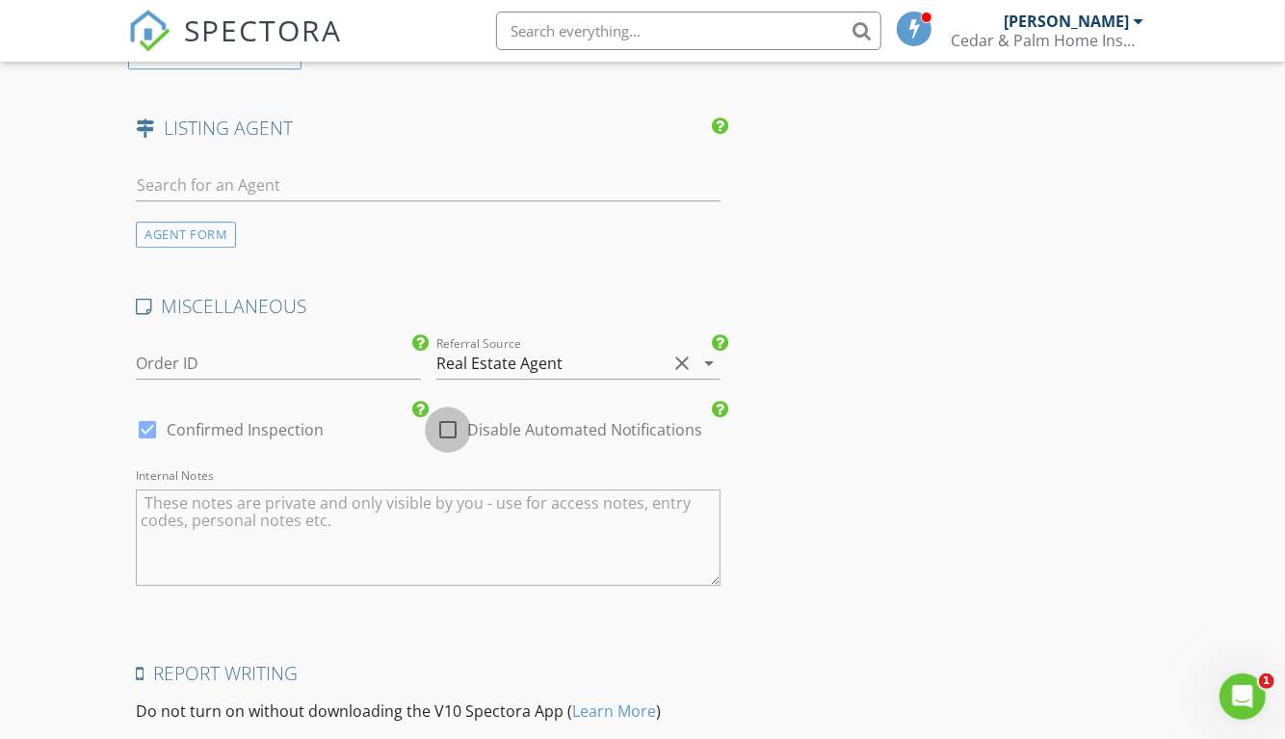
click at [454, 423] on div at bounding box center [448, 429] width 33 height 33
checkbox input "true"
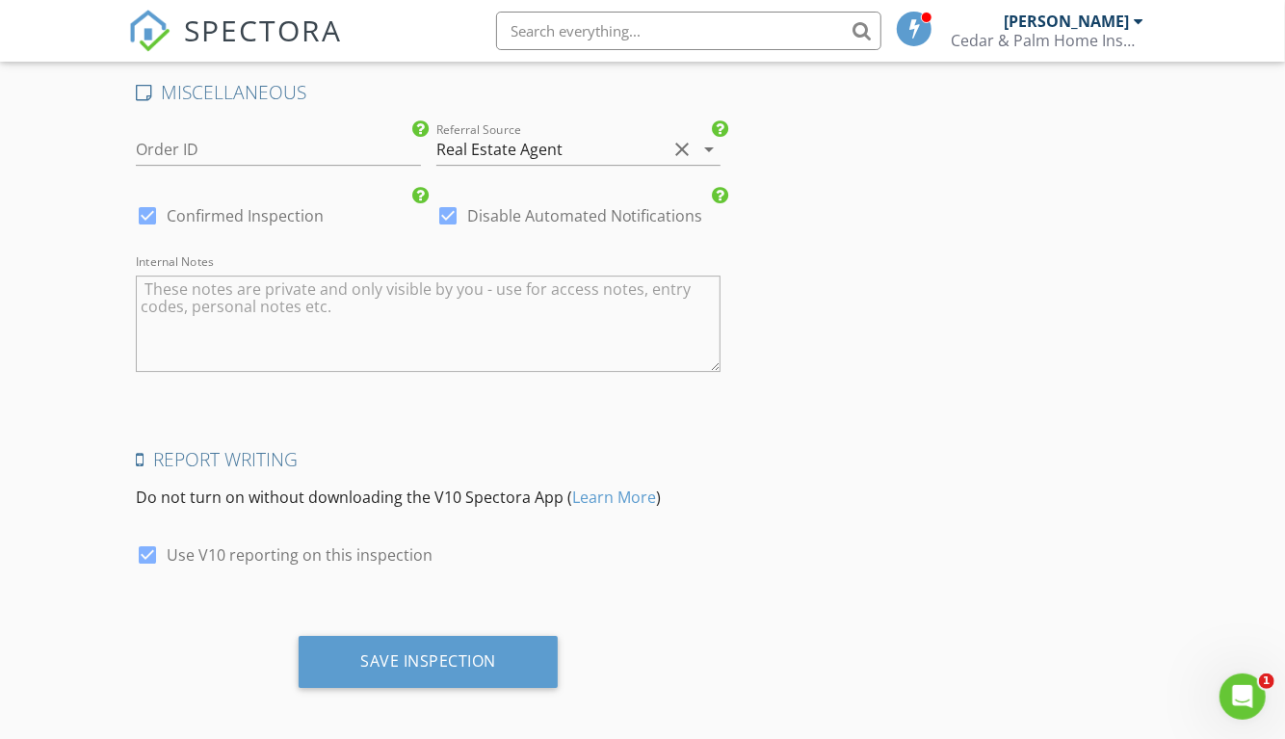
scroll to position [3326, 0]
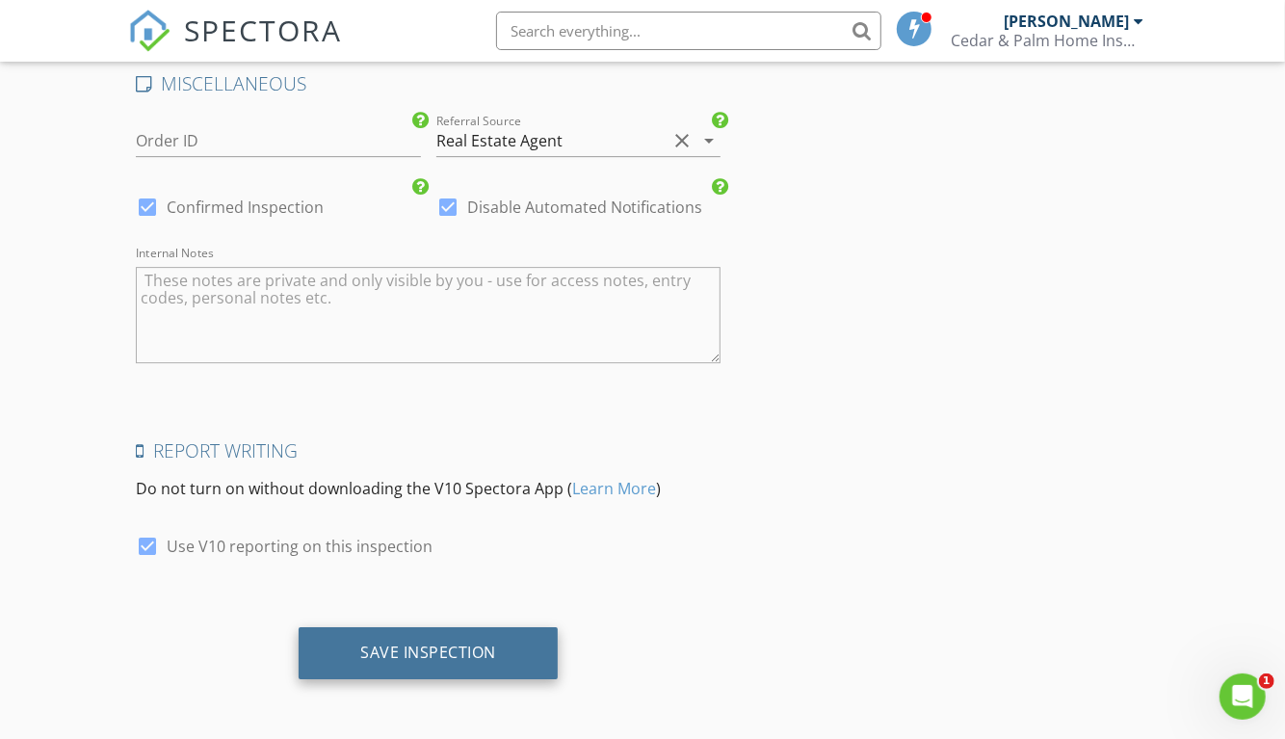
click at [460, 651] on div "Save Inspection" at bounding box center [428, 651] width 136 height 19
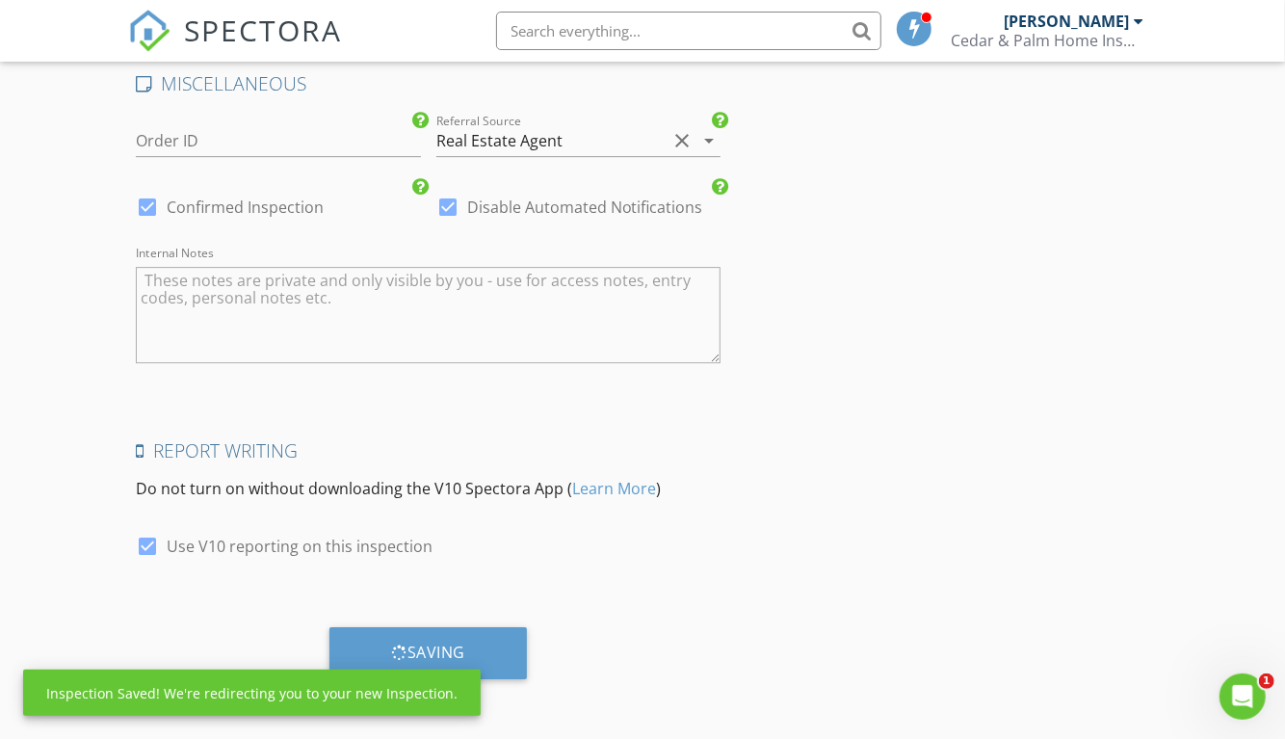
scroll to position [2470, 0]
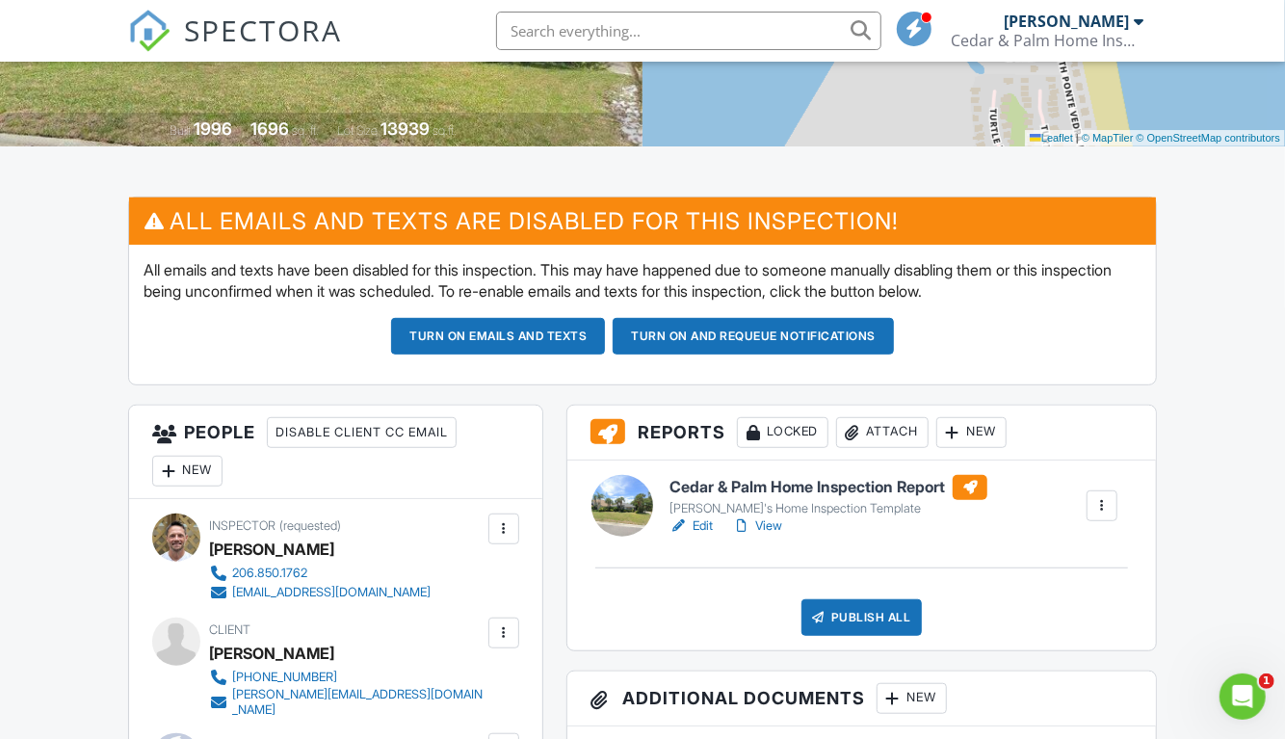
scroll to position [642, 0]
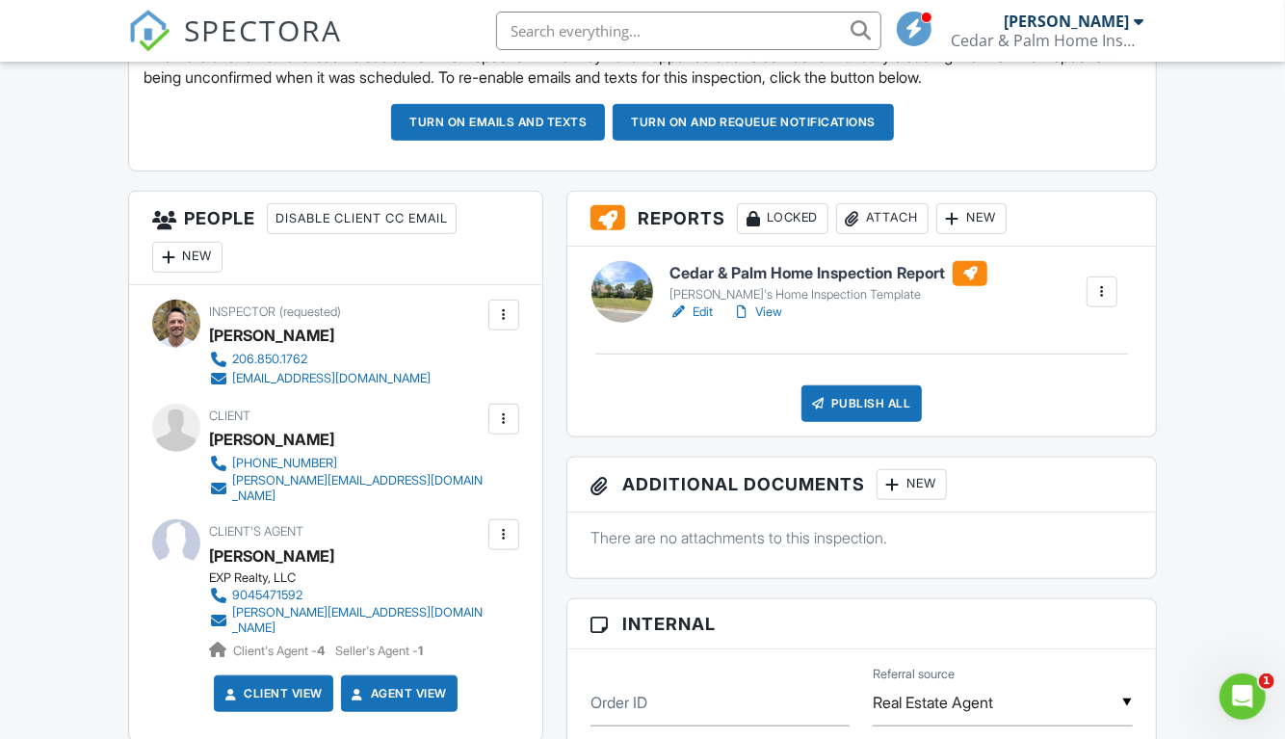
click at [773, 270] on h6 "Cedar & Palm Home Inspection Report" at bounding box center [828, 273] width 318 height 25
